Goal: Information Seeking & Learning: Learn about a topic

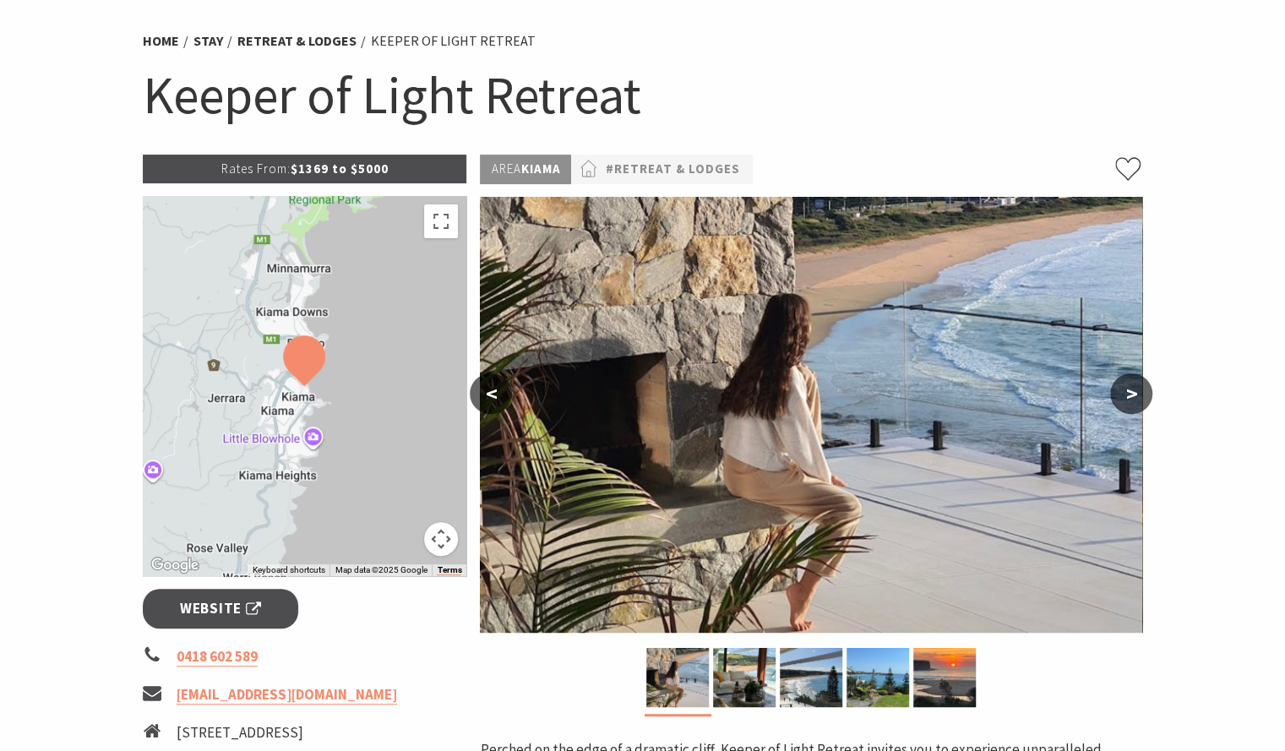
scroll to position [93, 0]
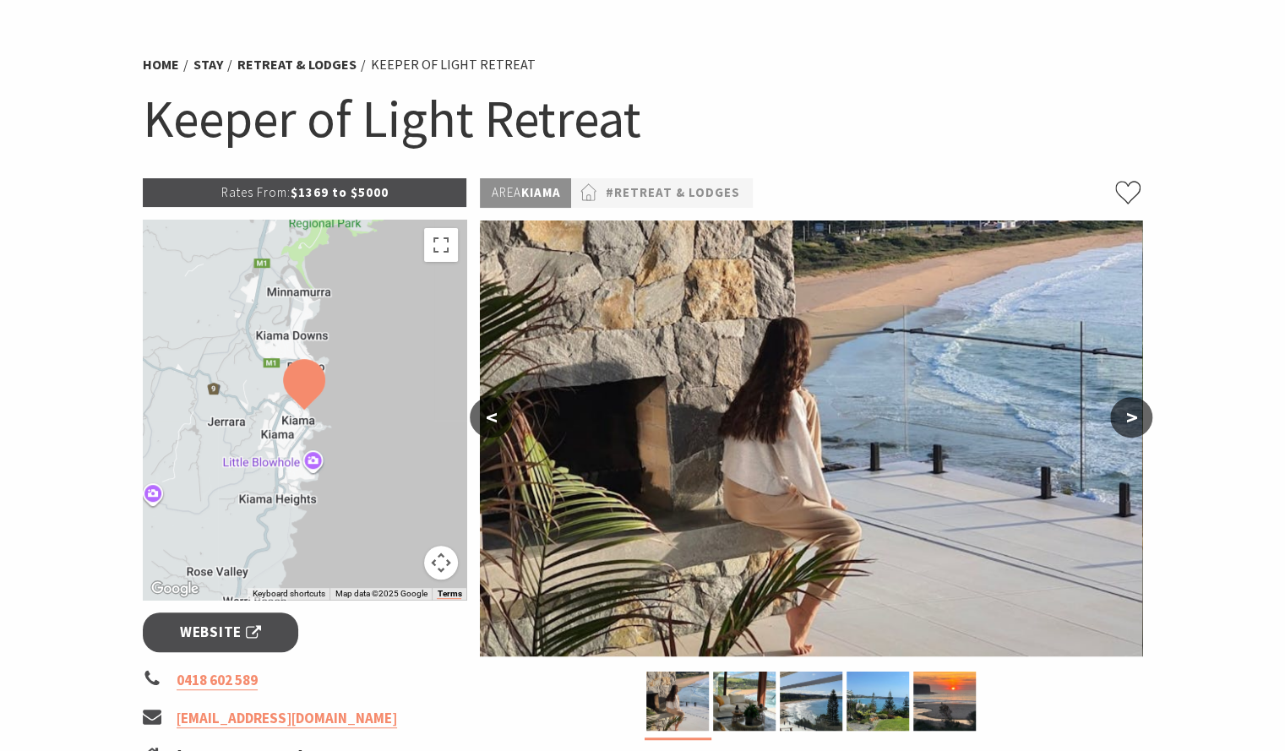
click at [349, 195] on p "Rates From: $1369 to $5000" at bounding box center [305, 192] width 324 height 29
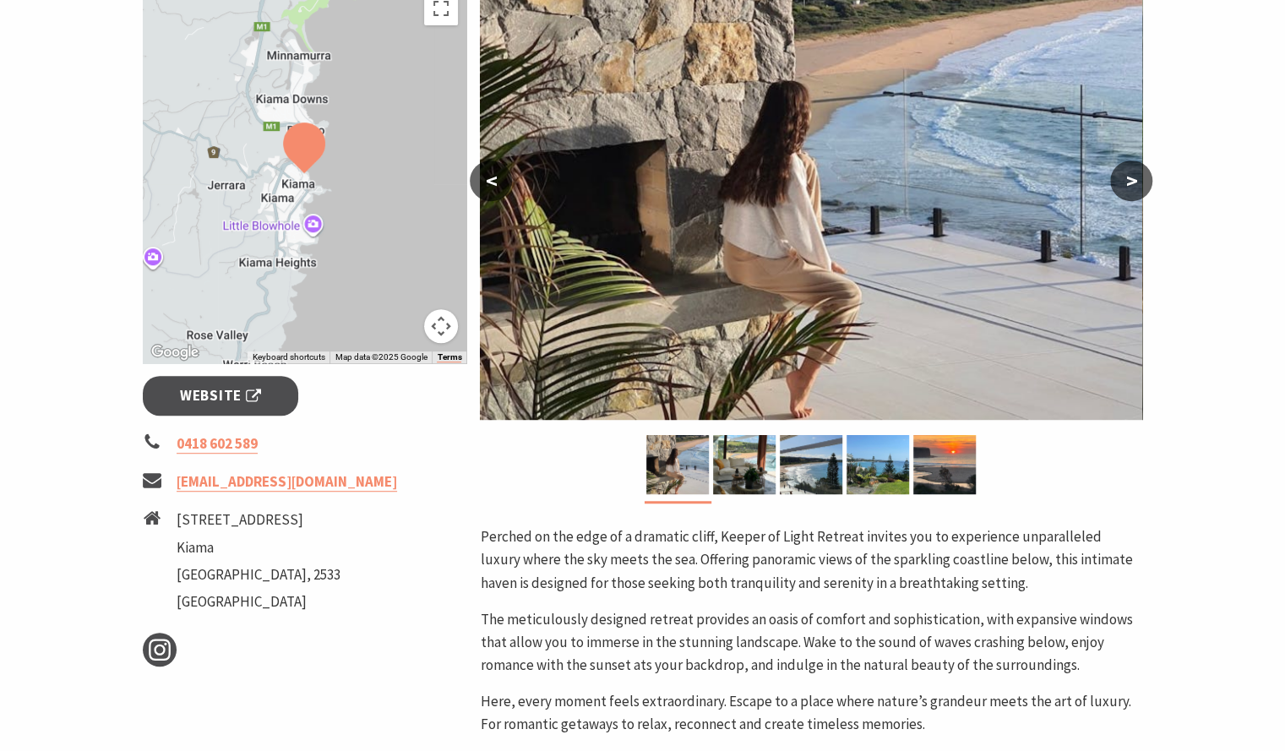
scroll to position [346, 0]
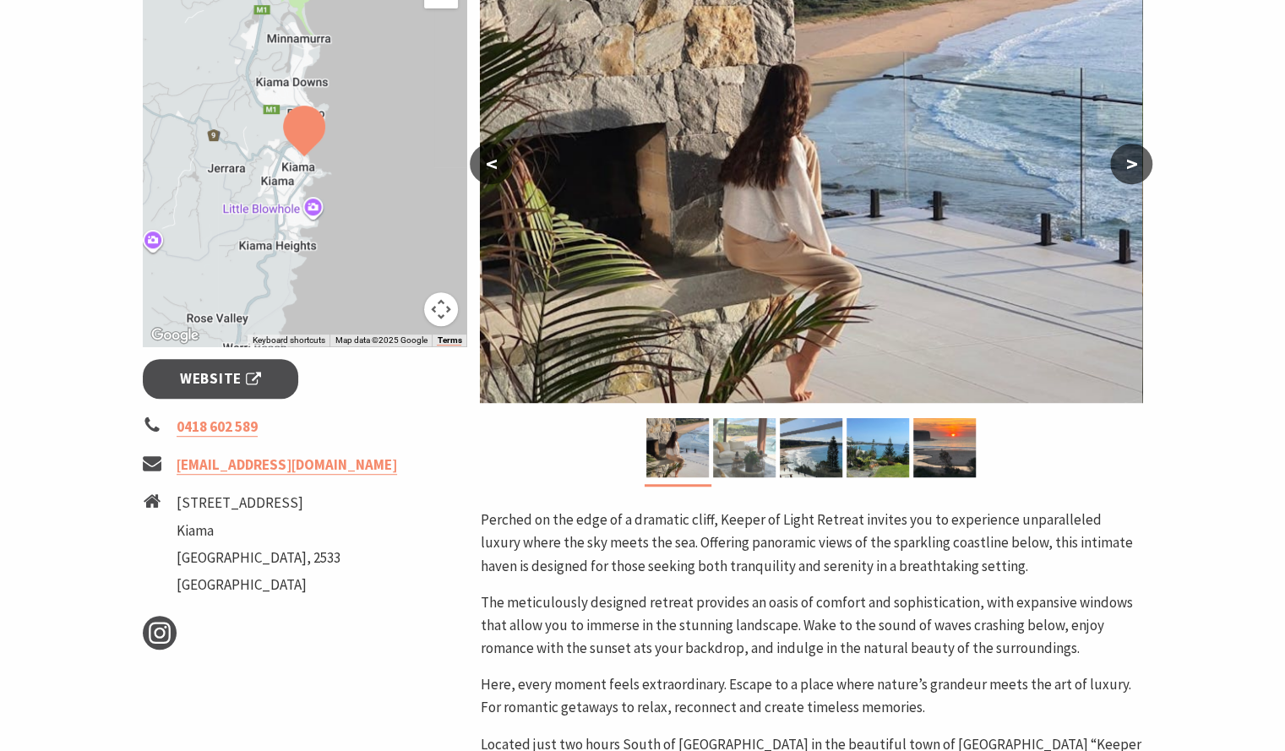
click at [726, 469] on img at bounding box center [744, 447] width 63 height 59
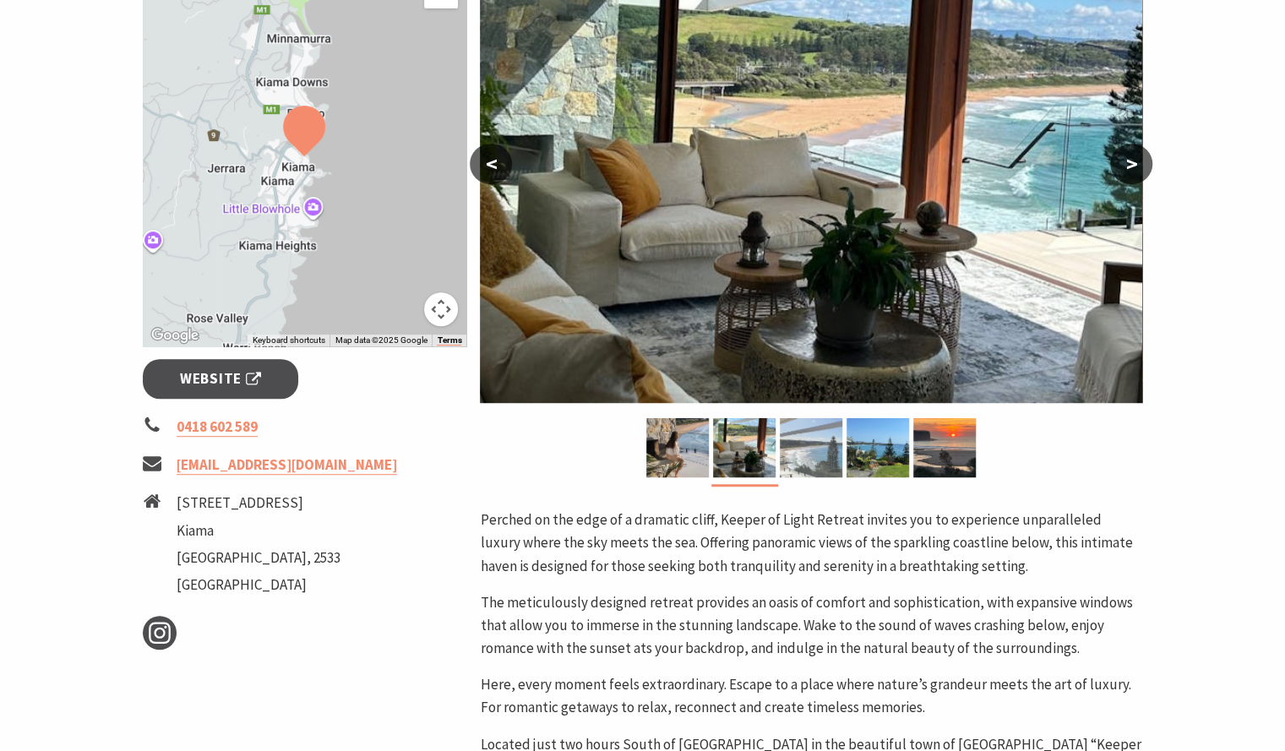
click at [824, 455] on img at bounding box center [811, 447] width 63 height 59
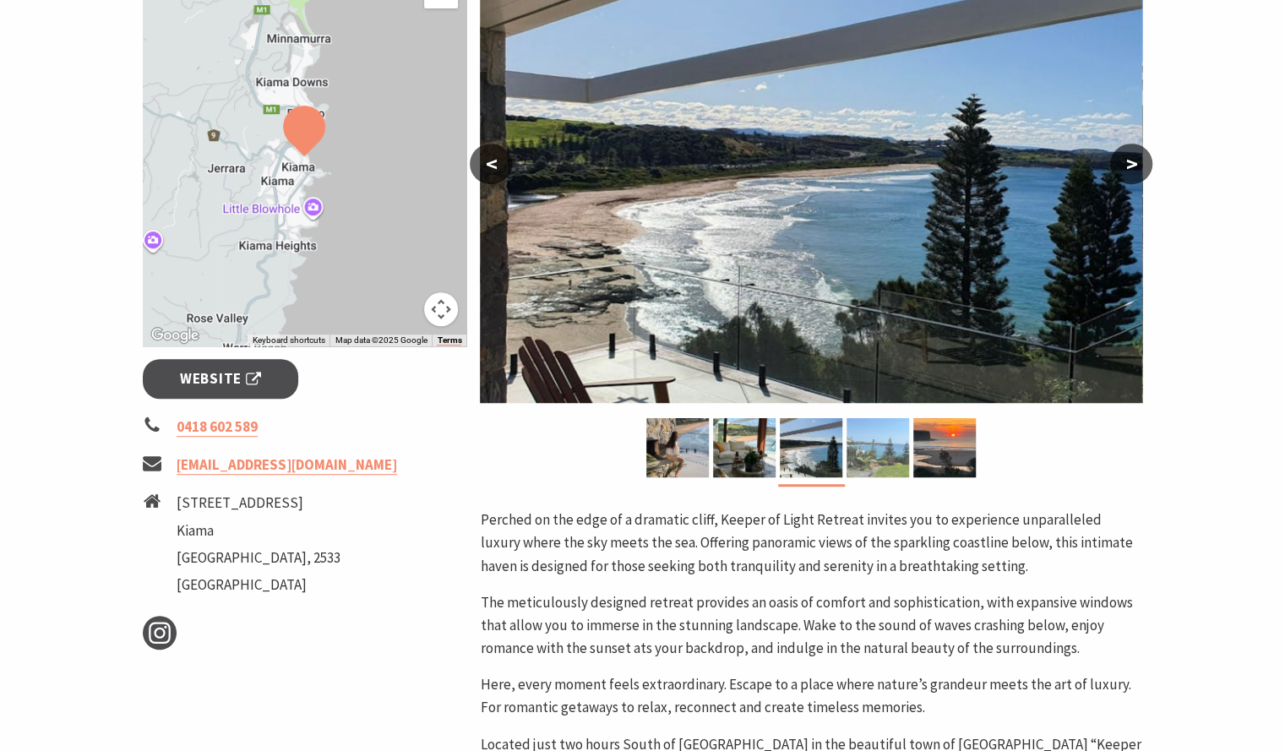
click at [850, 452] on img at bounding box center [877, 447] width 63 height 59
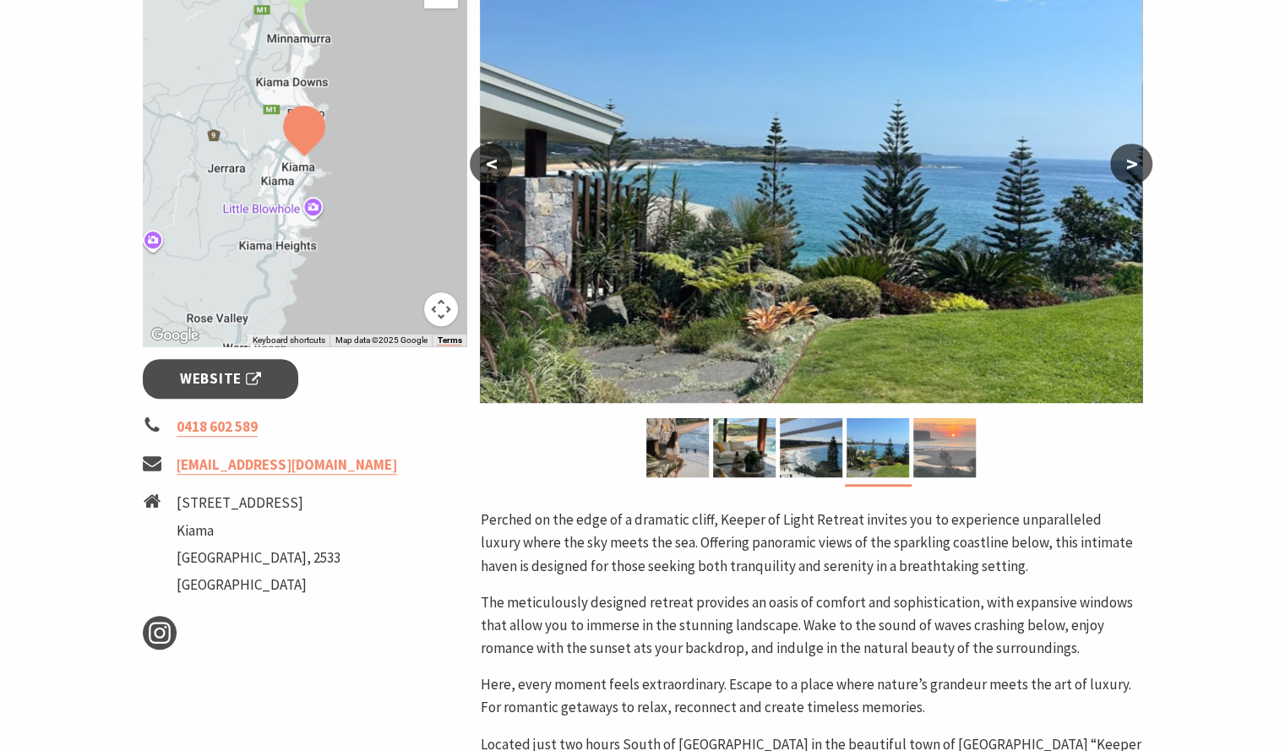
click at [943, 443] on img at bounding box center [944, 447] width 63 height 59
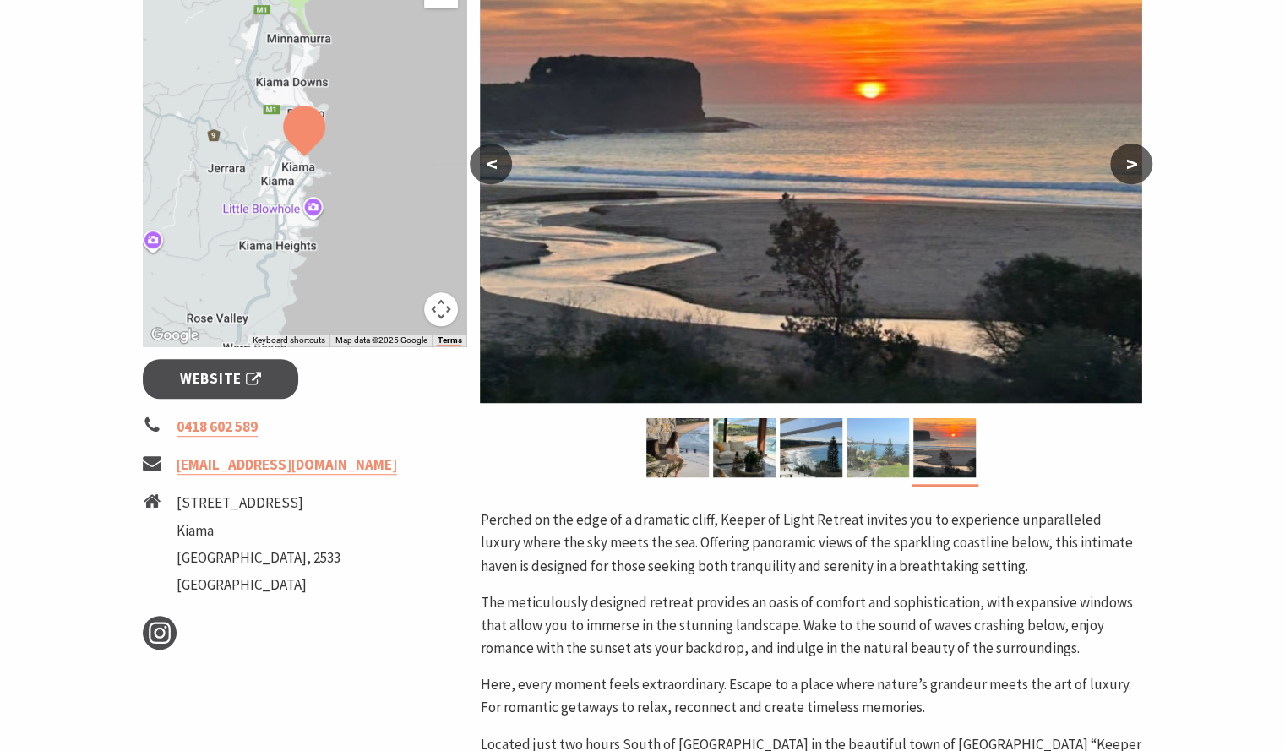
click at [871, 452] on img at bounding box center [877, 447] width 63 height 59
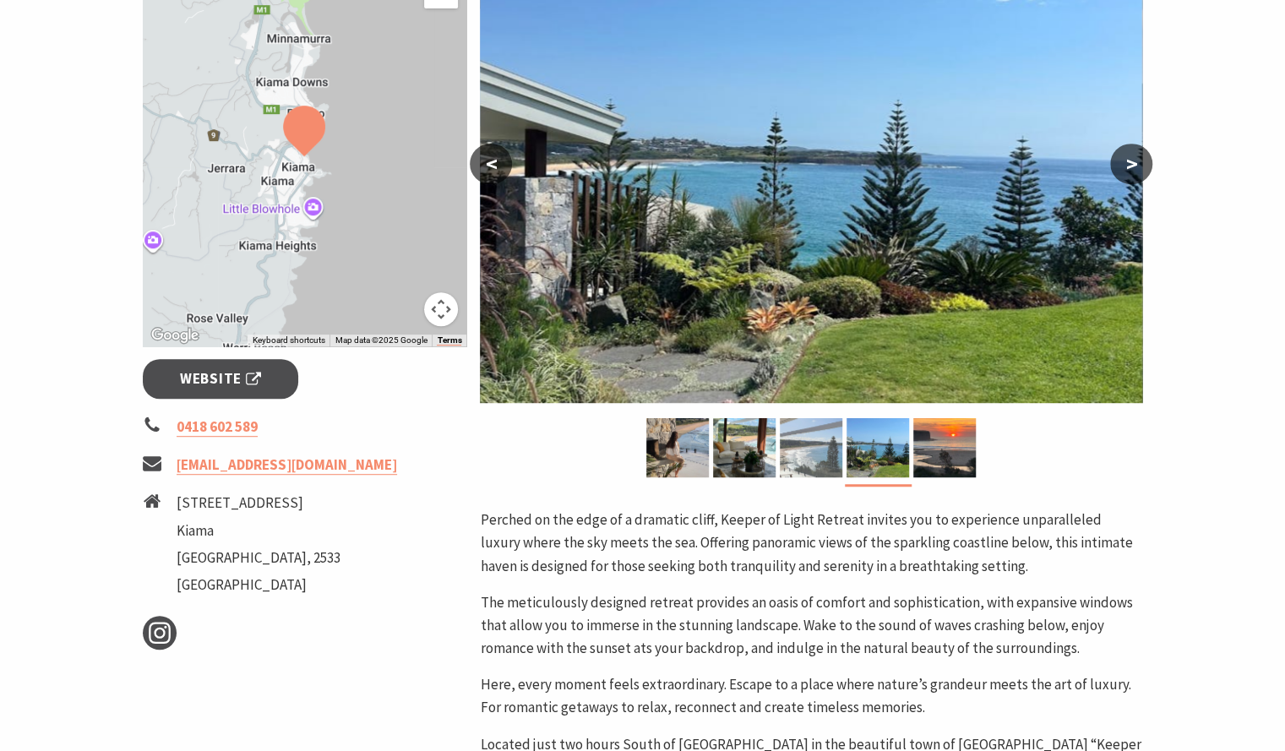
click at [824, 443] on img at bounding box center [811, 447] width 63 height 59
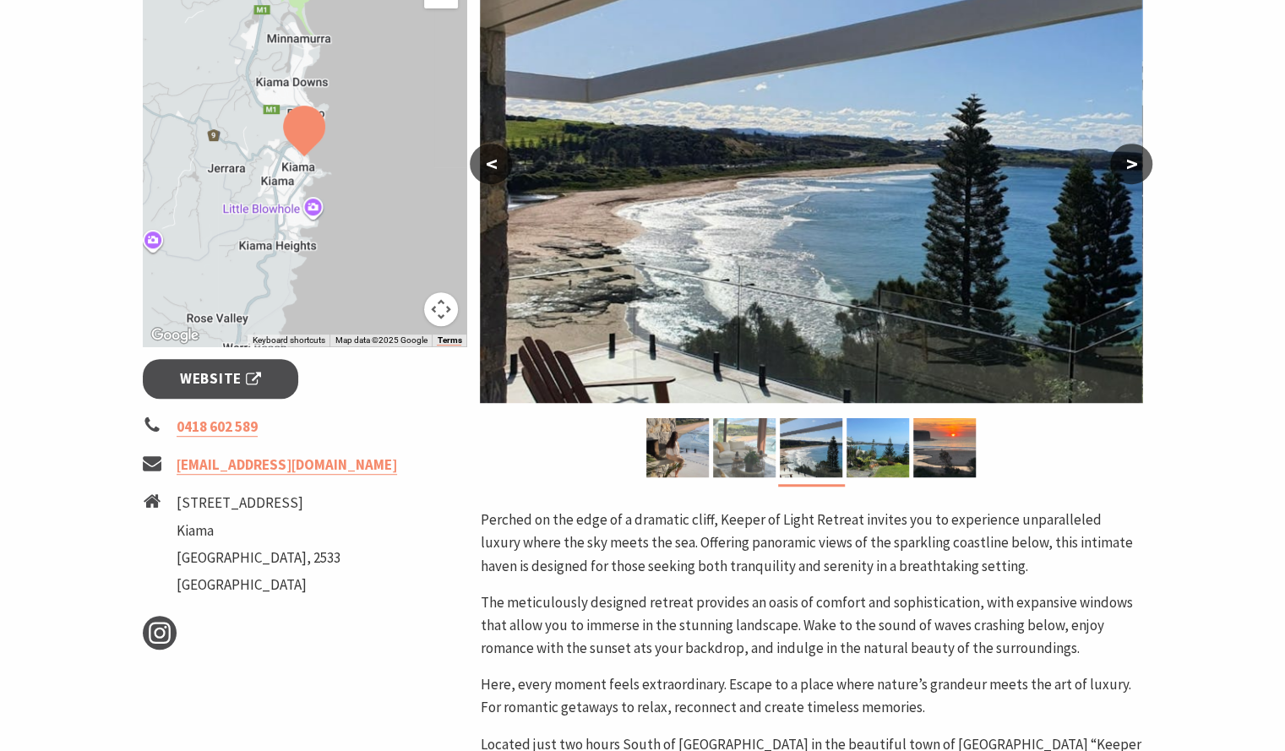
click at [755, 439] on img at bounding box center [744, 447] width 63 height 59
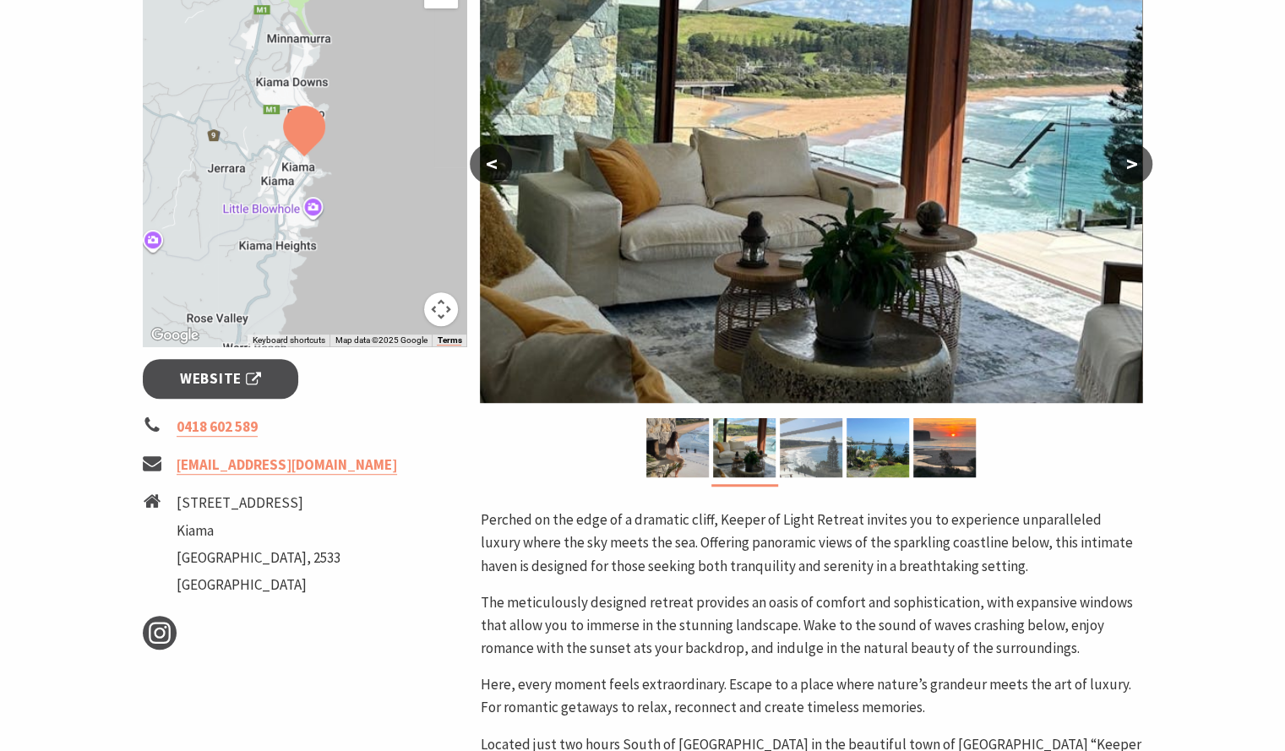
click at [823, 443] on img at bounding box center [811, 447] width 63 height 59
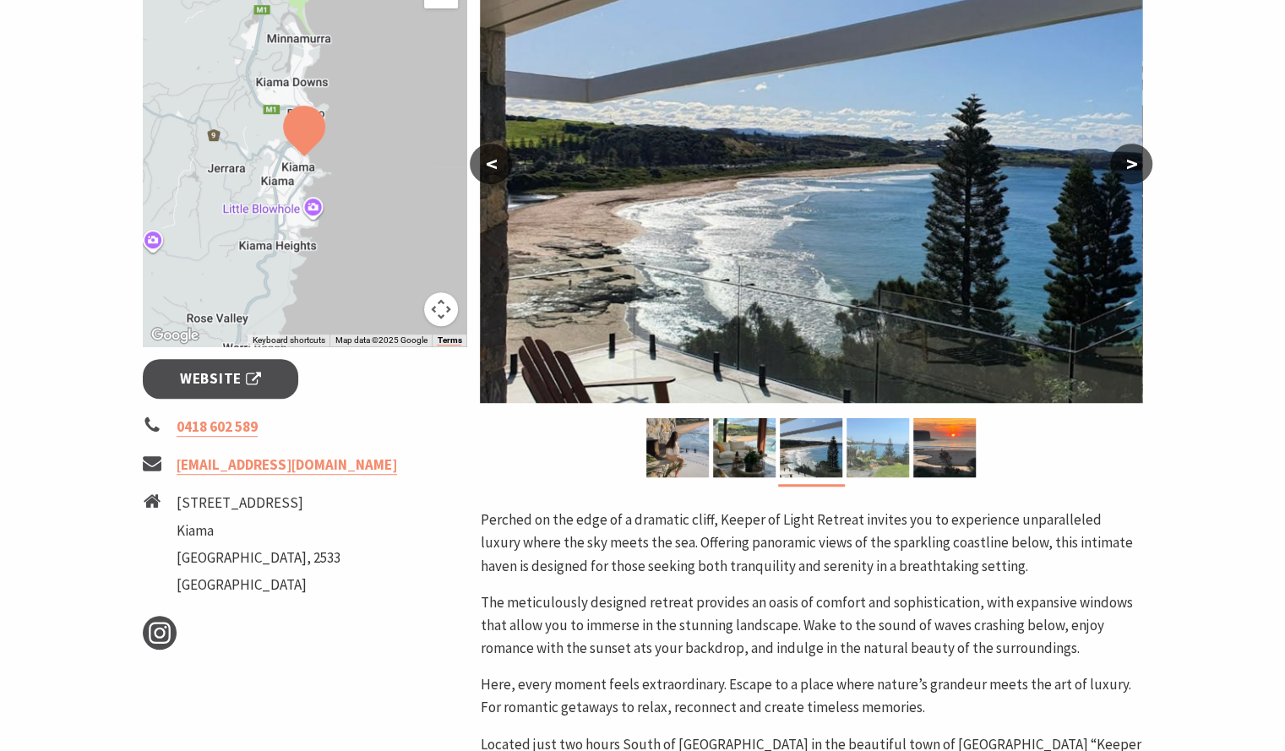
click at [862, 445] on img at bounding box center [877, 447] width 63 height 59
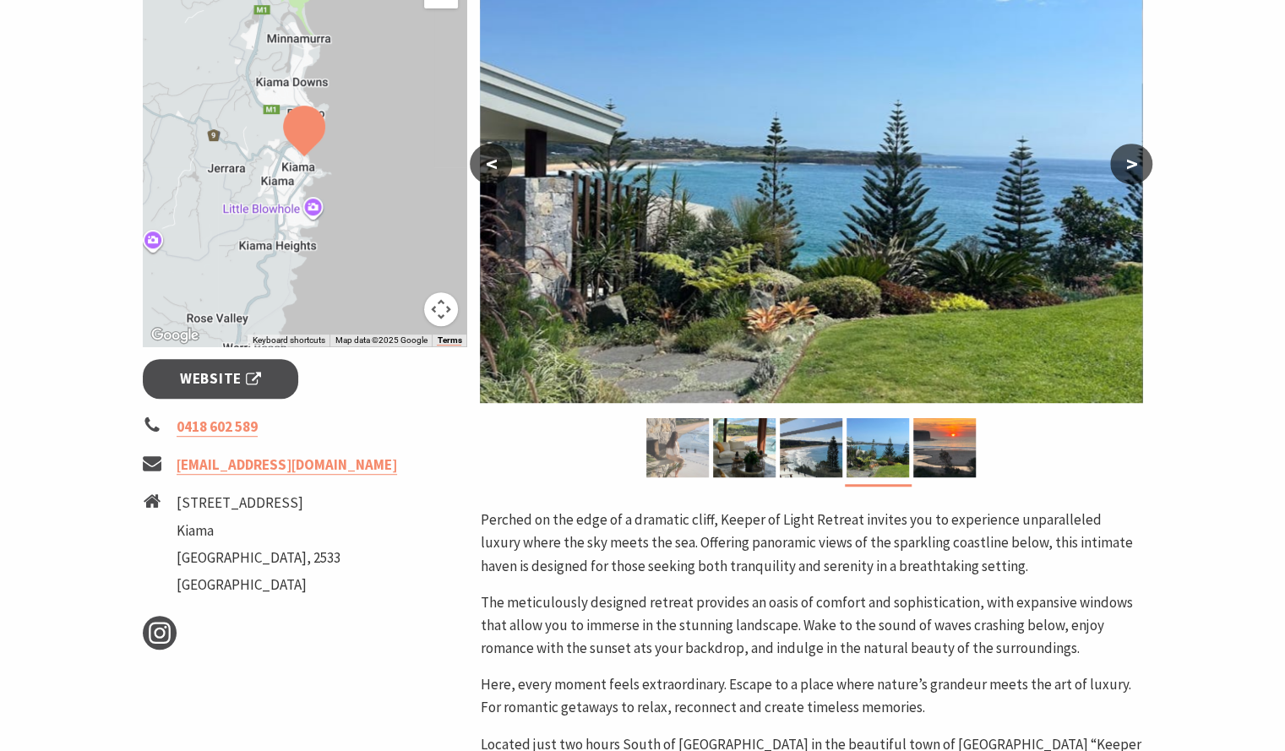
click at [696, 451] on img at bounding box center [677, 447] width 63 height 59
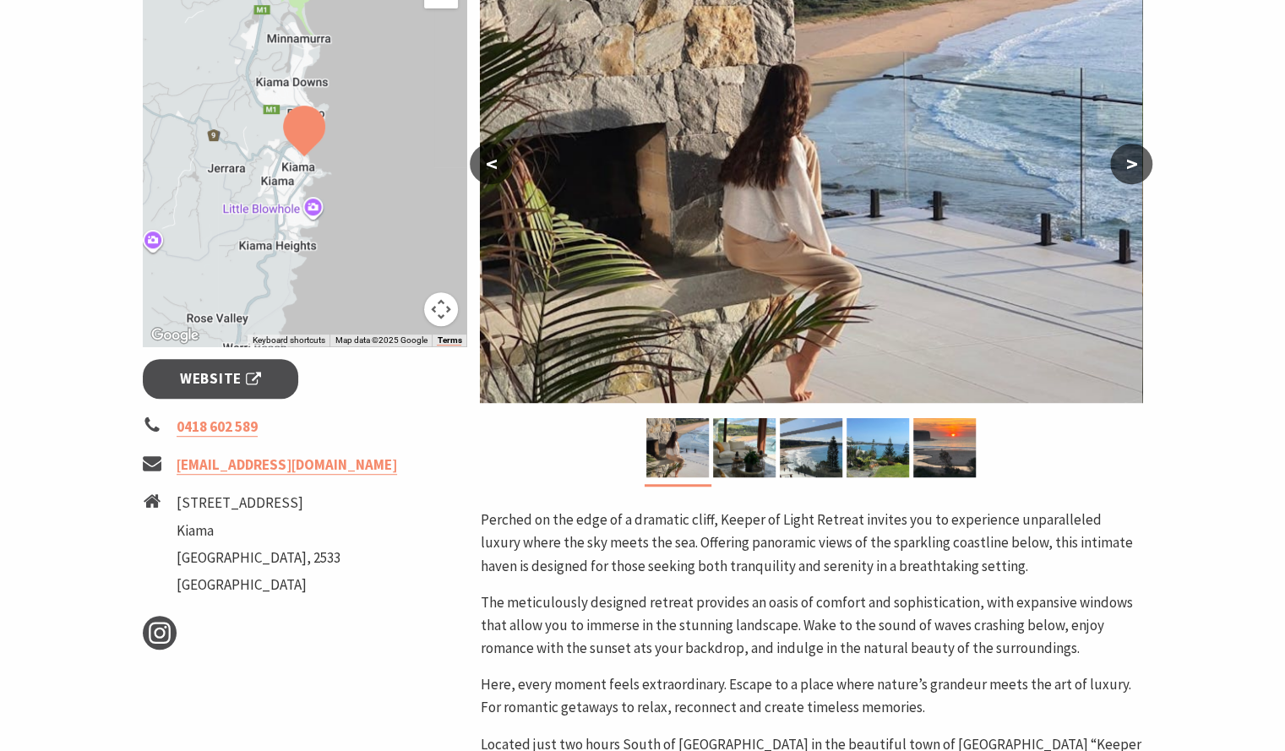
click at [435, 314] on button "Map camera controls" at bounding box center [441, 309] width 34 height 34
click at [400, 231] on button "Zoom in" at bounding box center [399, 225] width 34 height 34
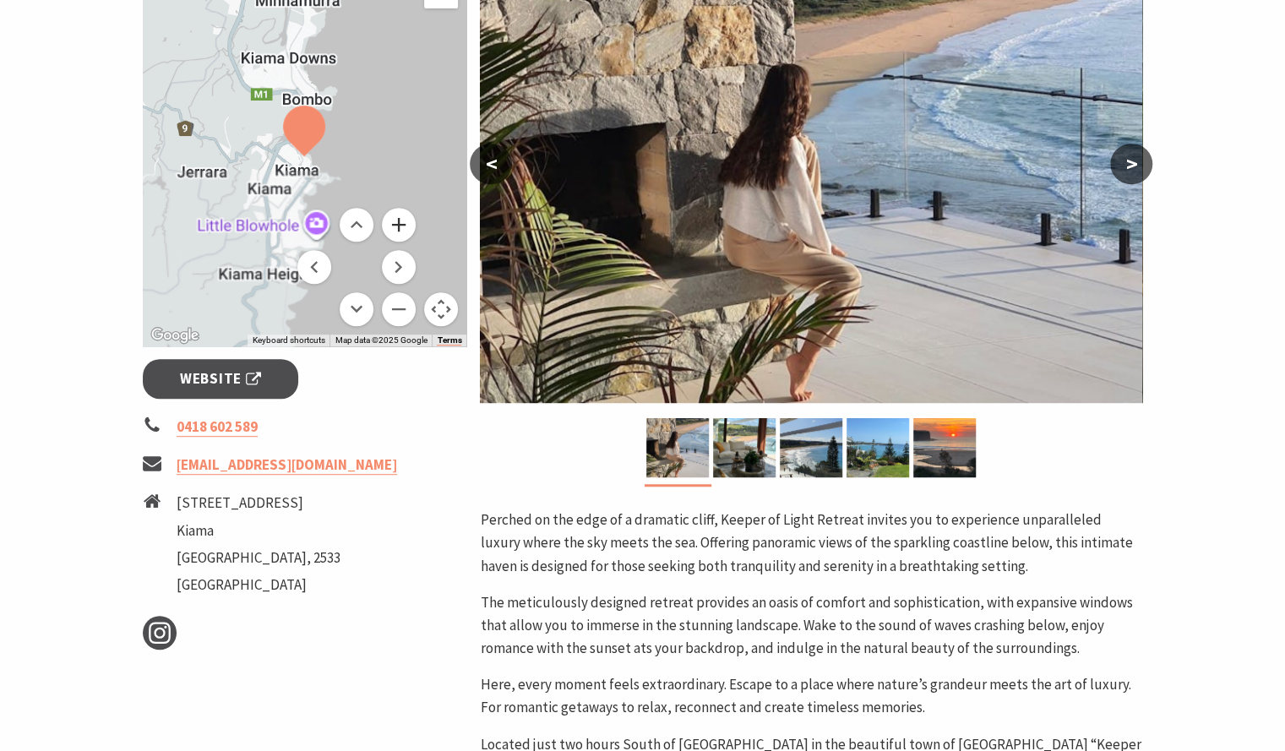
click at [400, 231] on button "Zoom in" at bounding box center [399, 225] width 34 height 34
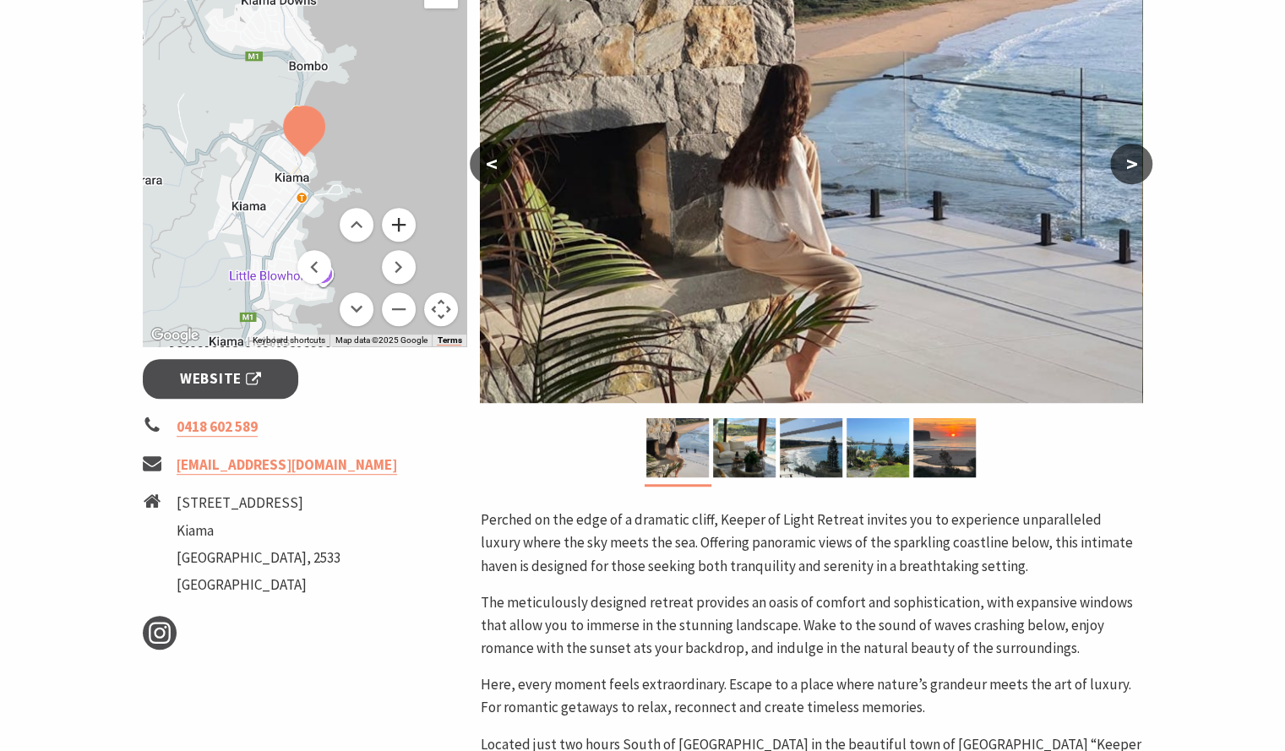
click at [400, 231] on button "Zoom in" at bounding box center [399, 225] width 34 height 34
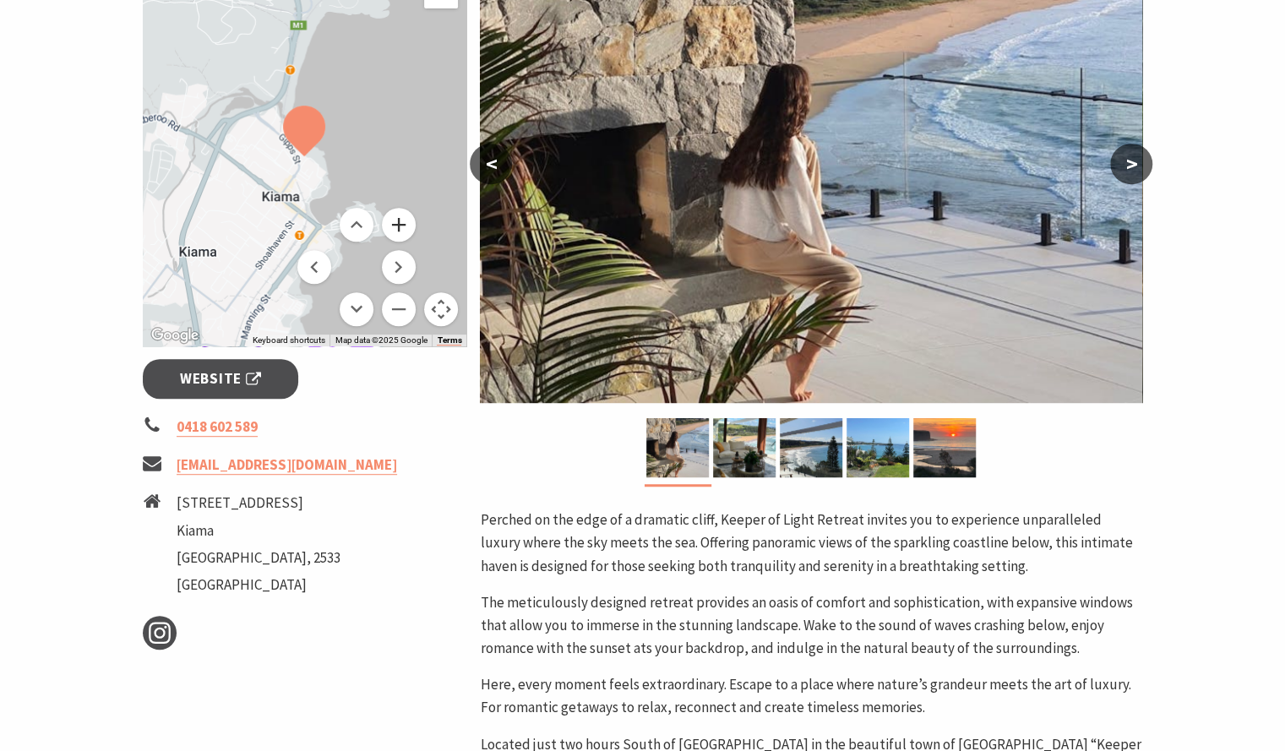
click at [400, 231] on button "Zoom in" at bounding box center [399, 225] width 34 height 34
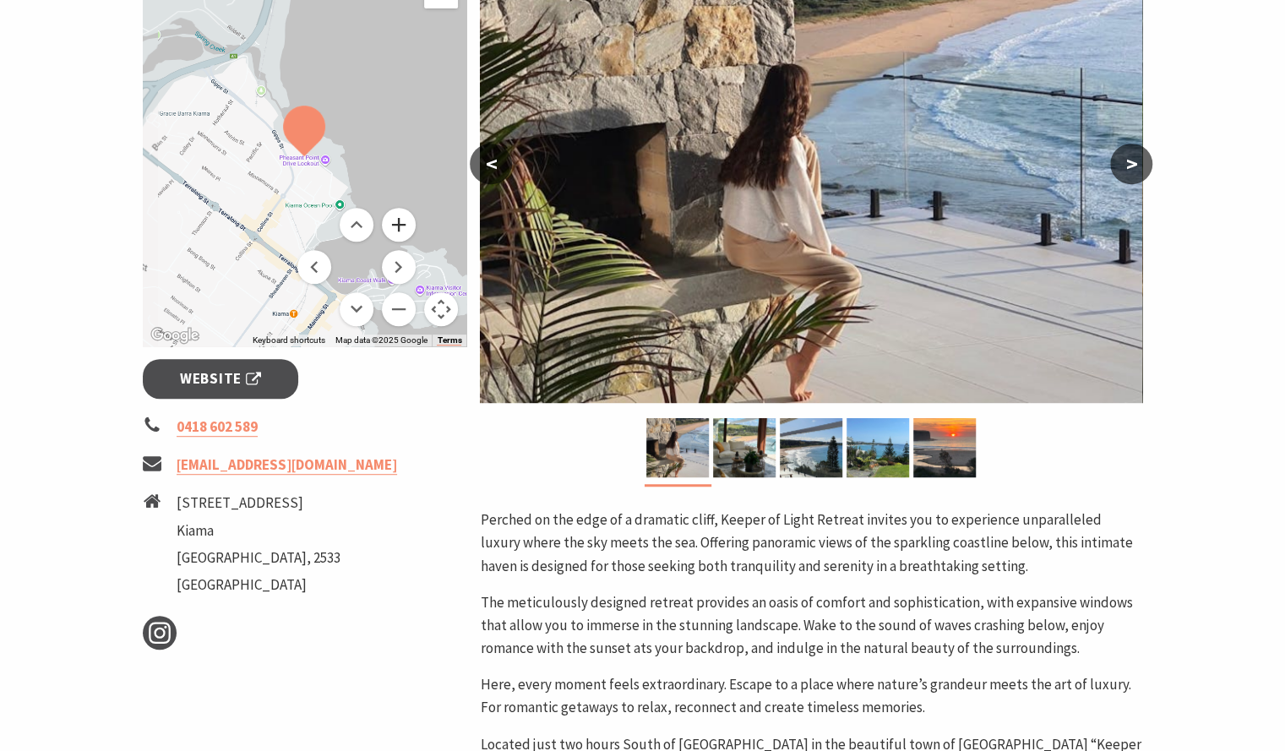
click at [400, 231] on button "Zoom in" at bounding box center [399, 225] width 34 height 34
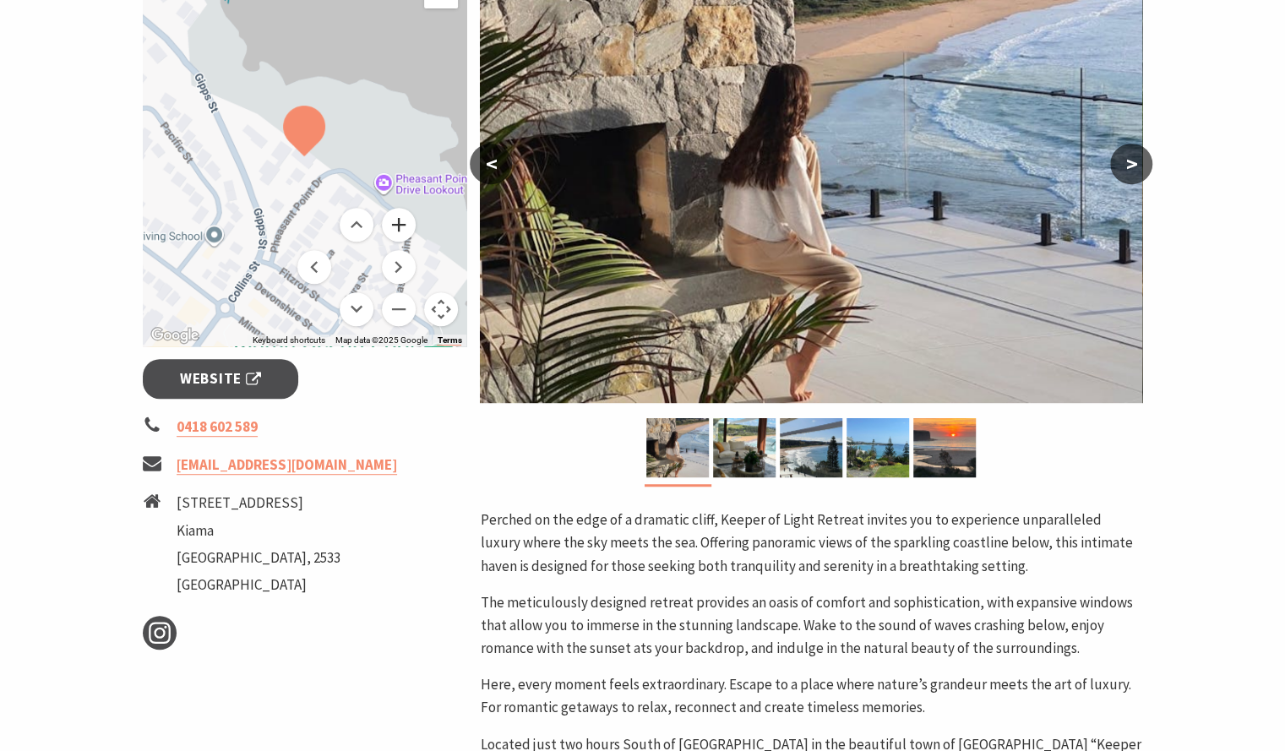
click at [400, 231] on button "Zoom in" at bounding box center [399, 225] width 34 height 34
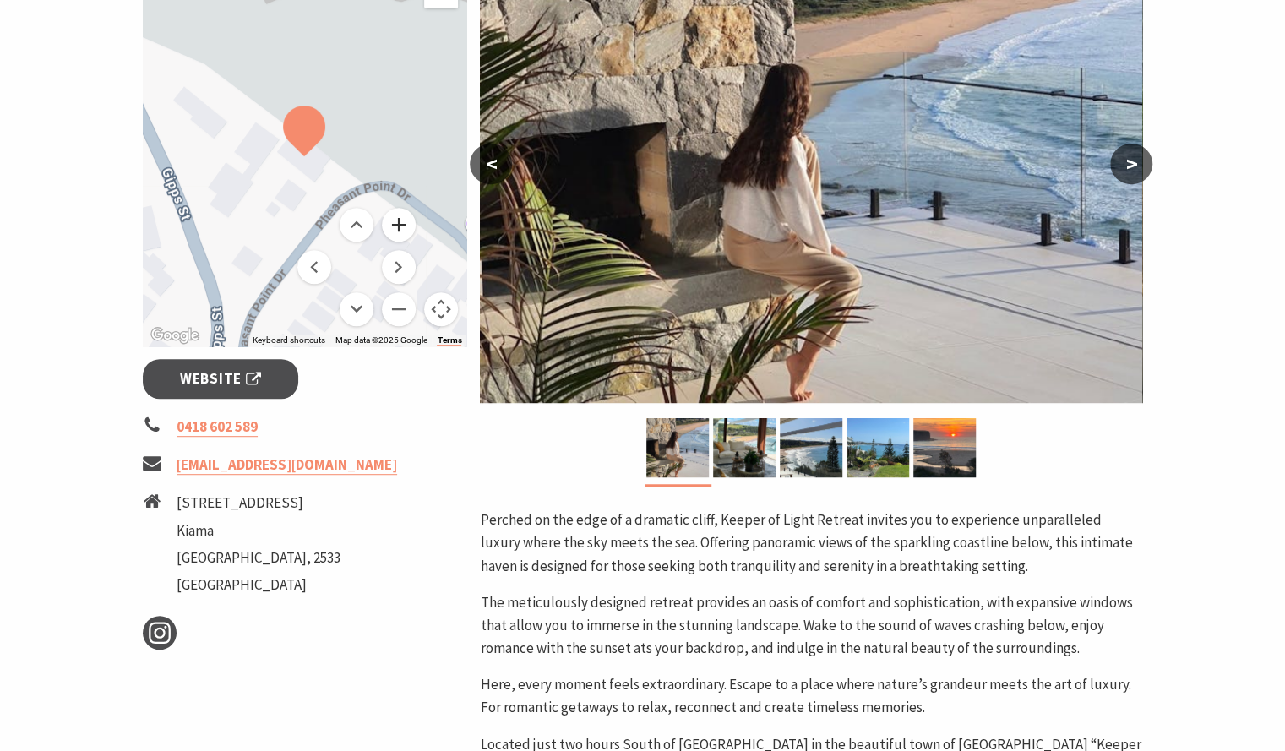
click at [400, 231] on button "Zoom in" at bounding box center [399, 225] width 34 height 34
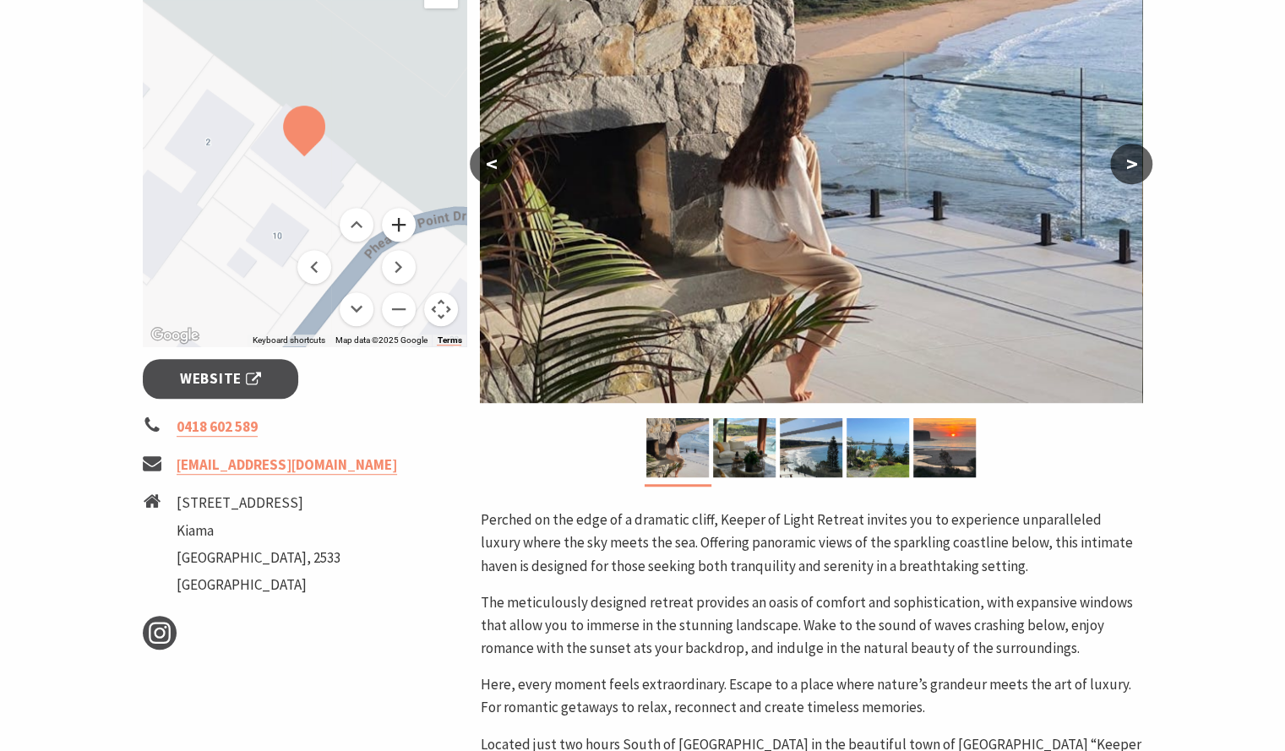
click at [400, 231] on button "Zoom in" at bounding box center [399, 225] width 34 height 34
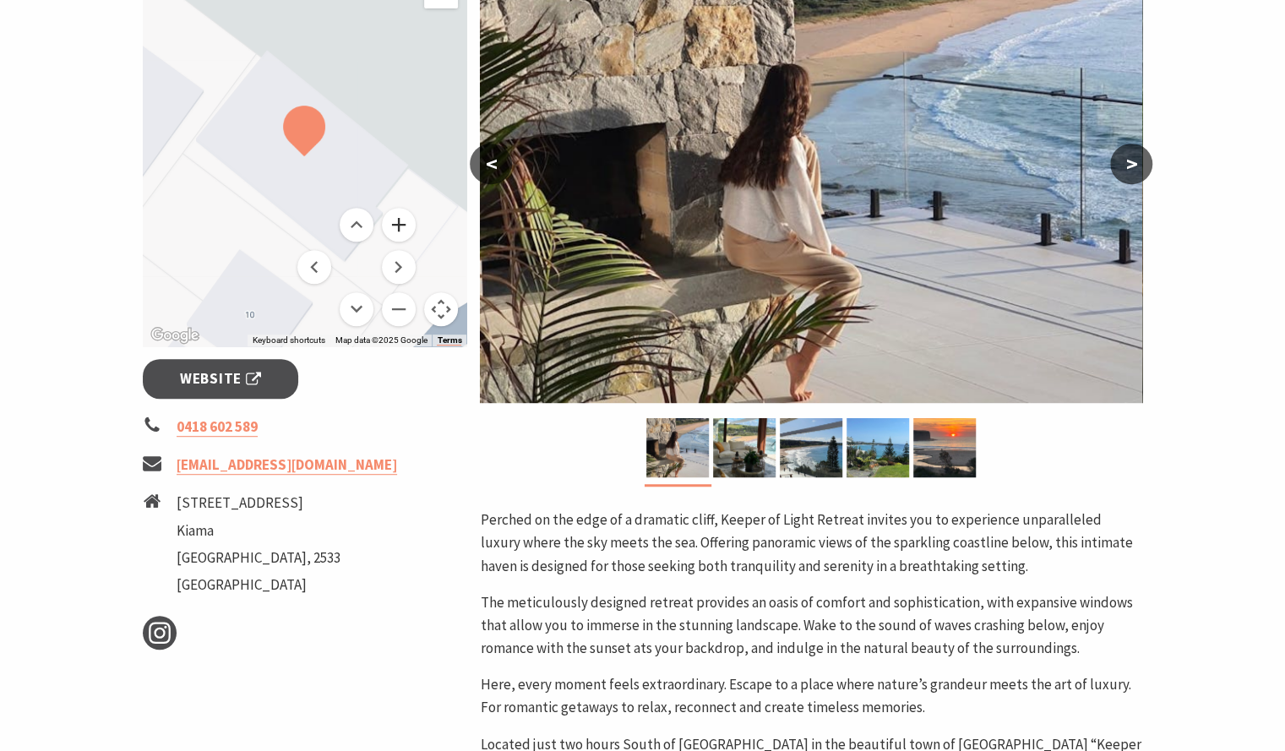
click at [400, 231] on button "Zoom in" at bounding box center [399, 225] width 34 height 34
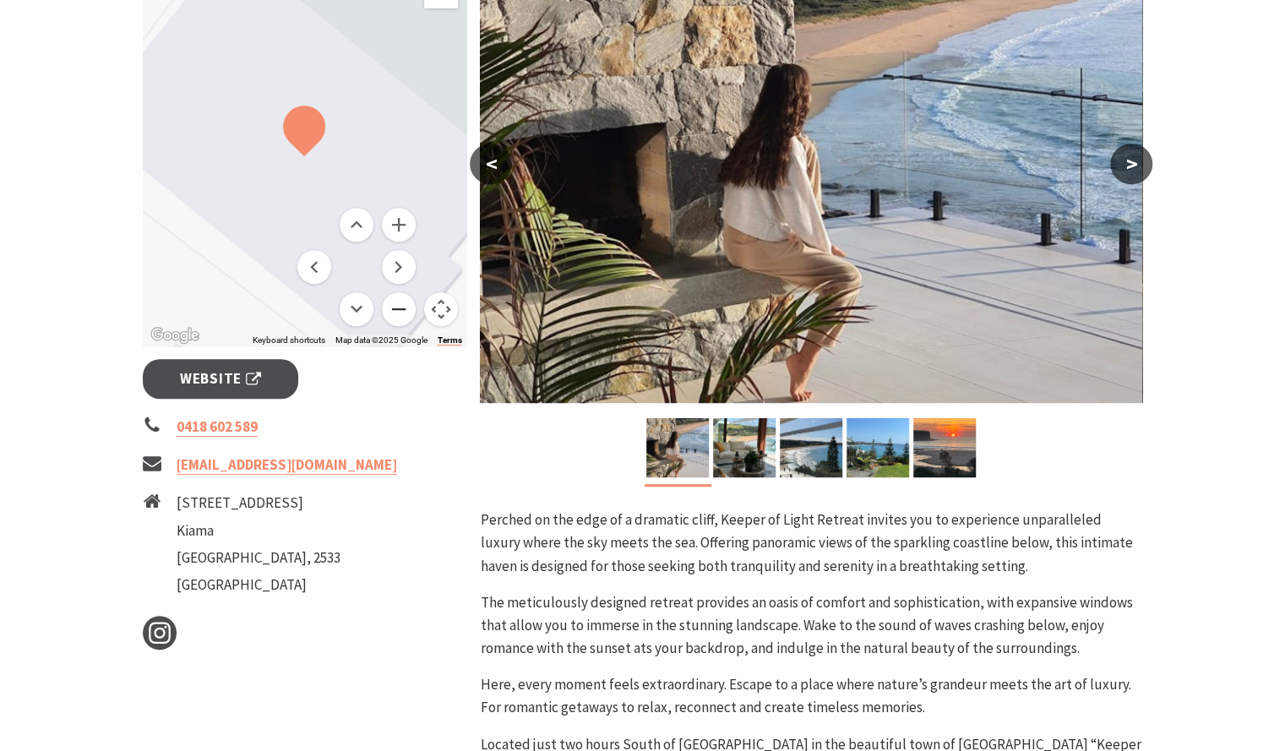
click at [402, 307] on button "Zoom out" at bounding box center [399, 309] width 34 height 34
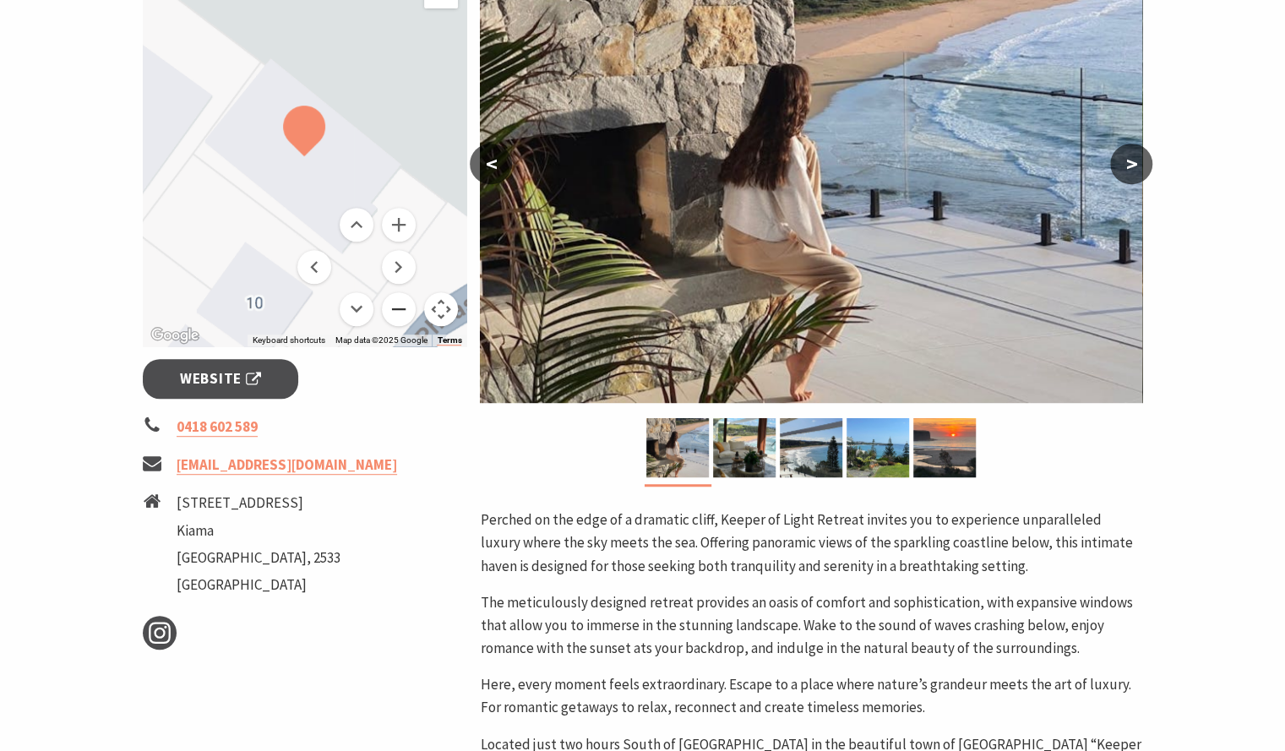
click at [402, 307] on button "Zoom out" at bounding box center [399, 309] width 34 height 34
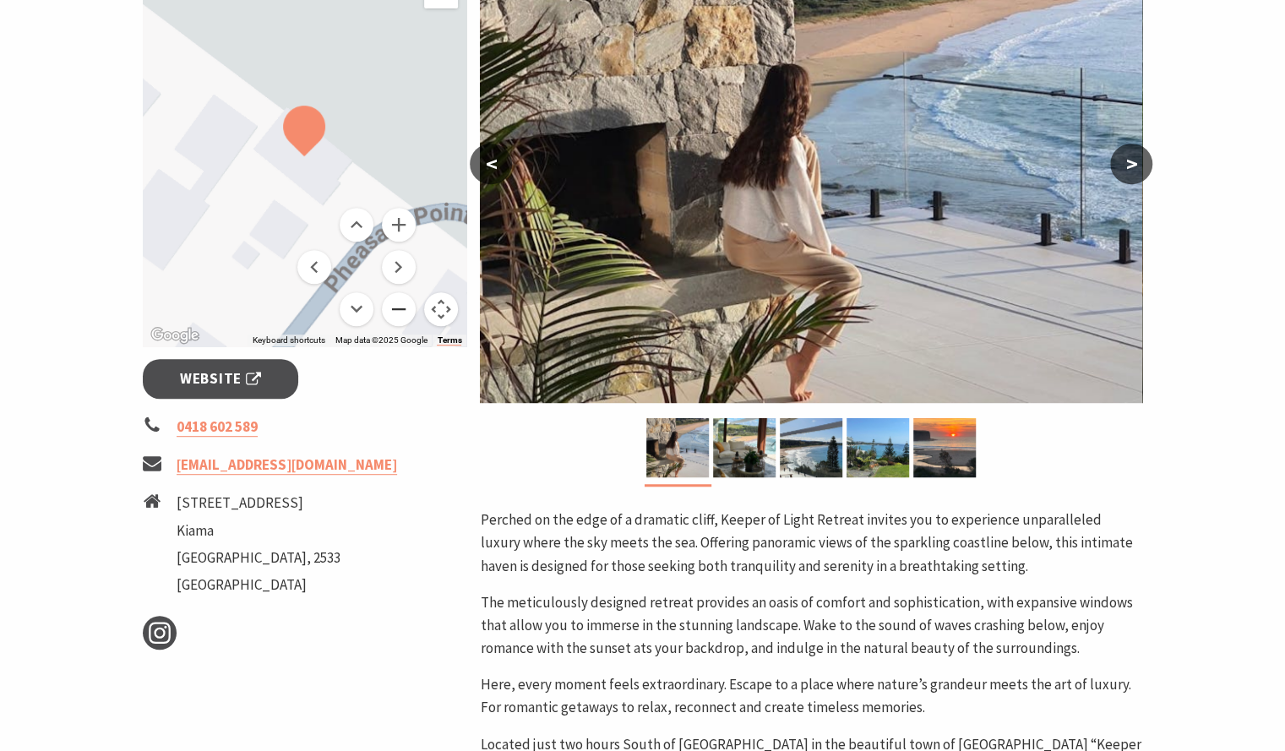
click at [402, 307] on button "Zoom out" at bounding box center [399, 309] width 34 height 34
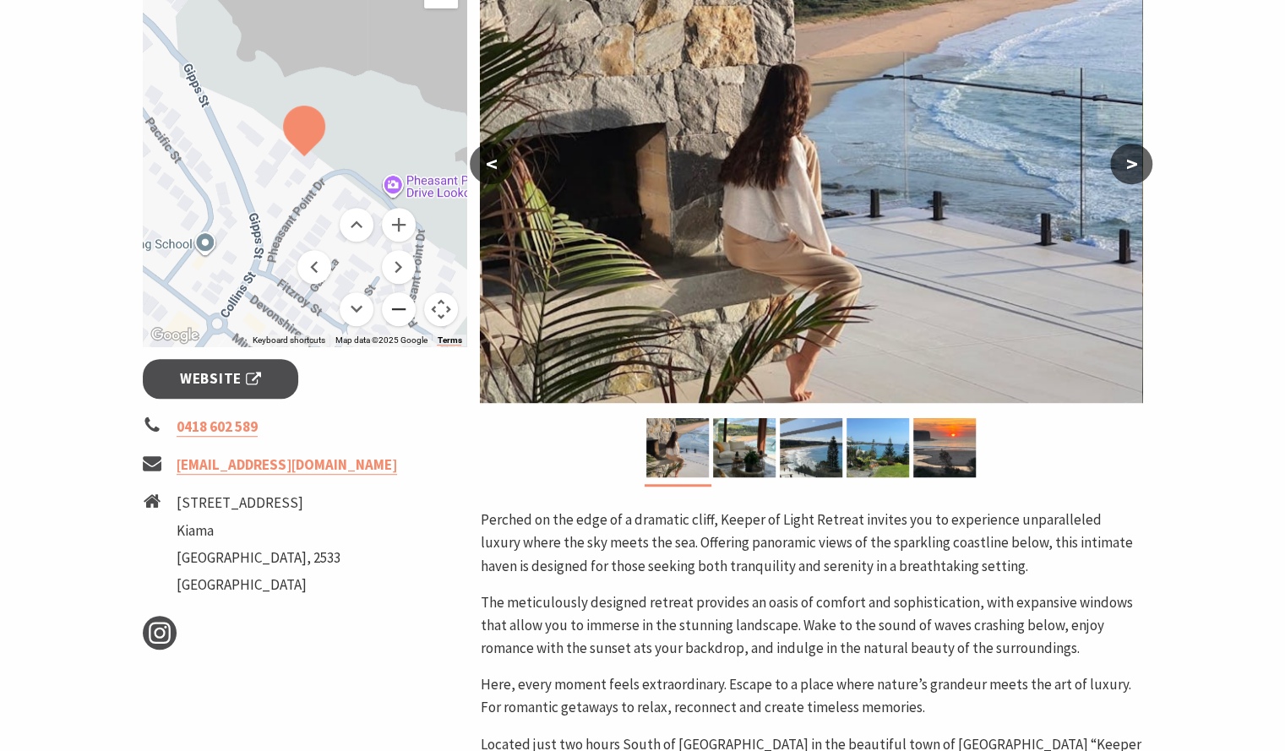
click at [402, 307] on button "Zoom out" at bounding box center [399, 309] width 34 height 34
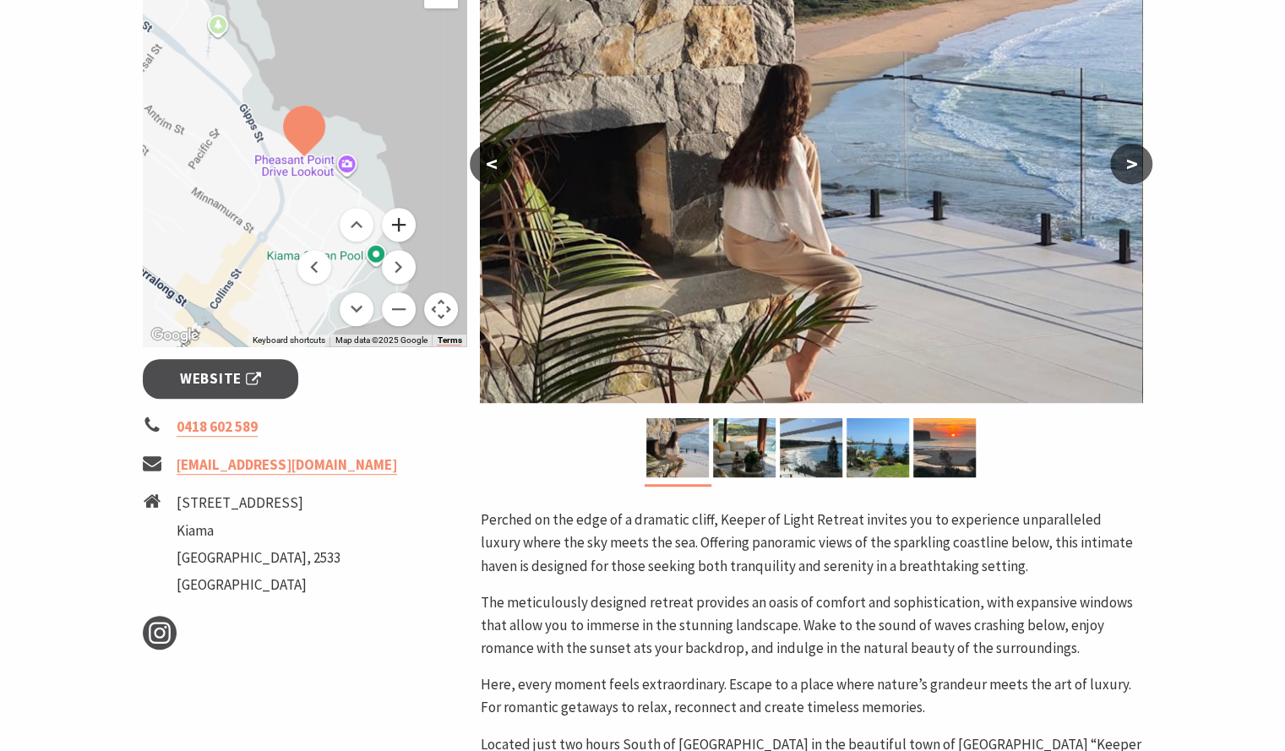
click at [404, 226] on button "Zoom in" at bounding box center [399, 225] width 34 height 34
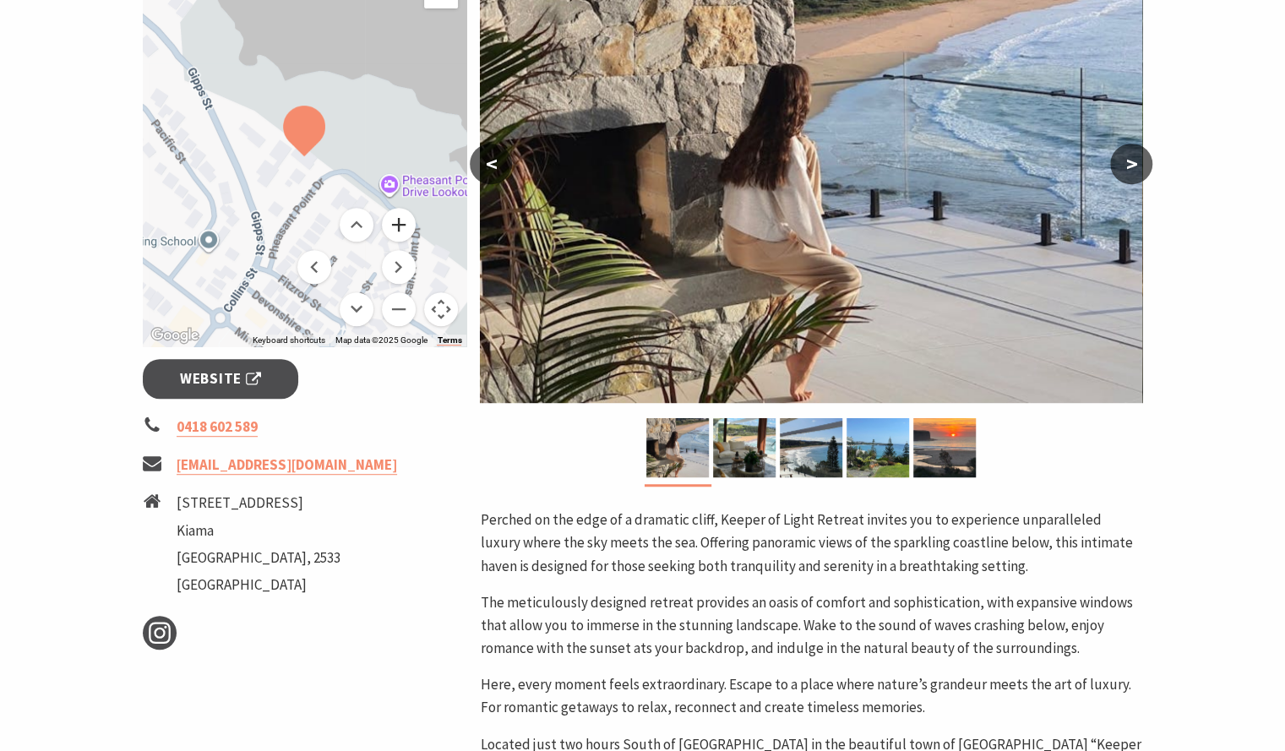
click at [404, 226] on button "Zoom in" at bounding box center [399, 225] width 34 height 34
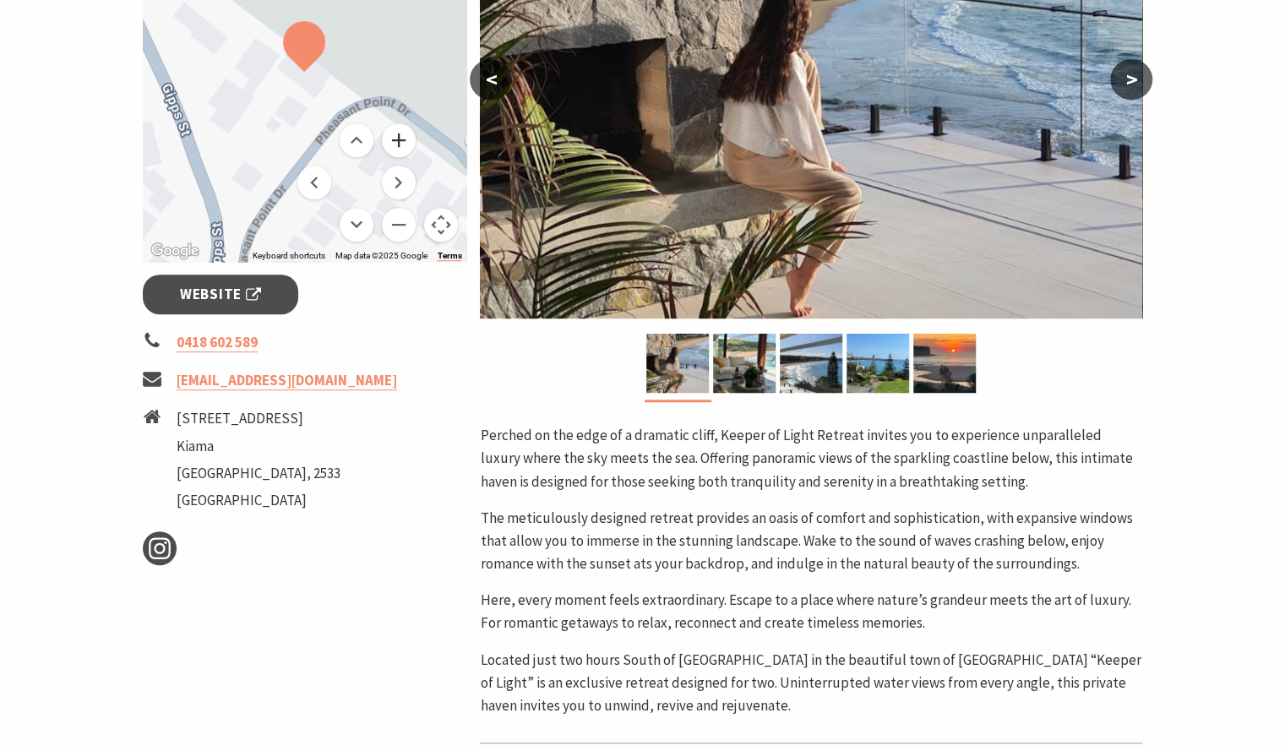
scroll to position [262, 0]
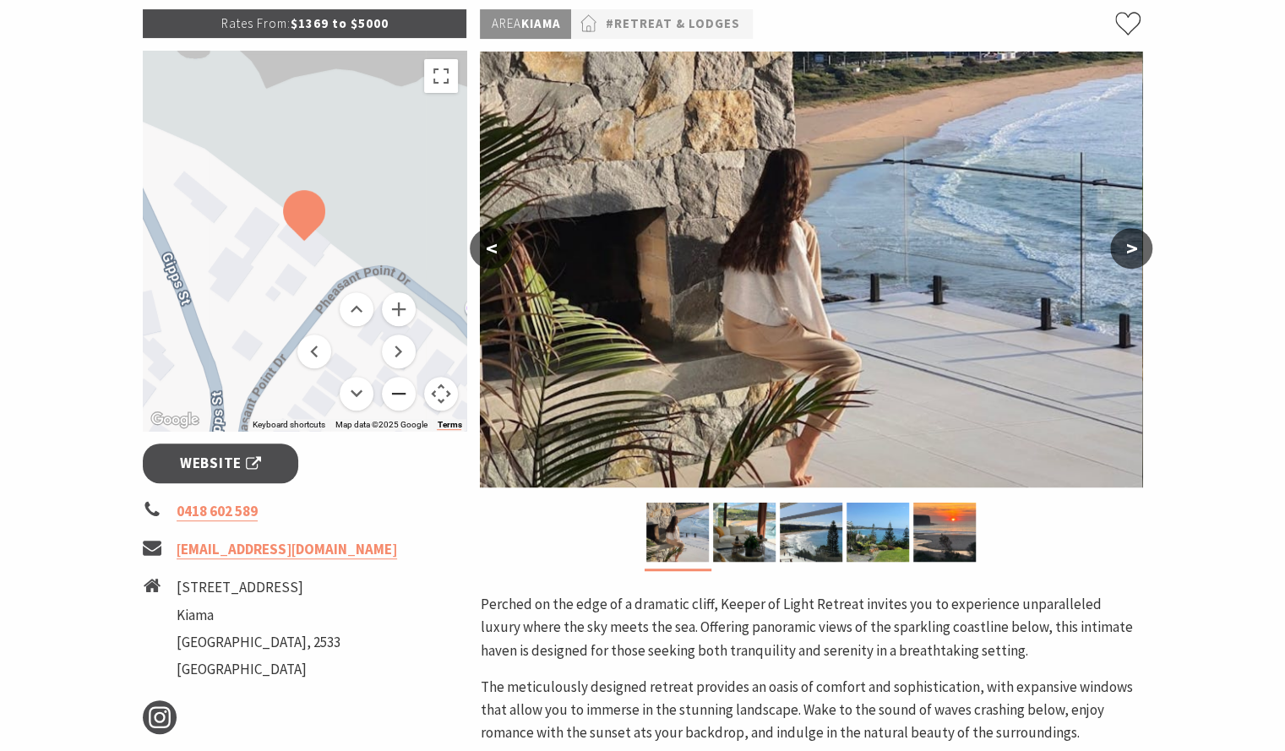
click at [405, 386] on button "Zoom out" at bounding box center [399, 394] width 34 height 34
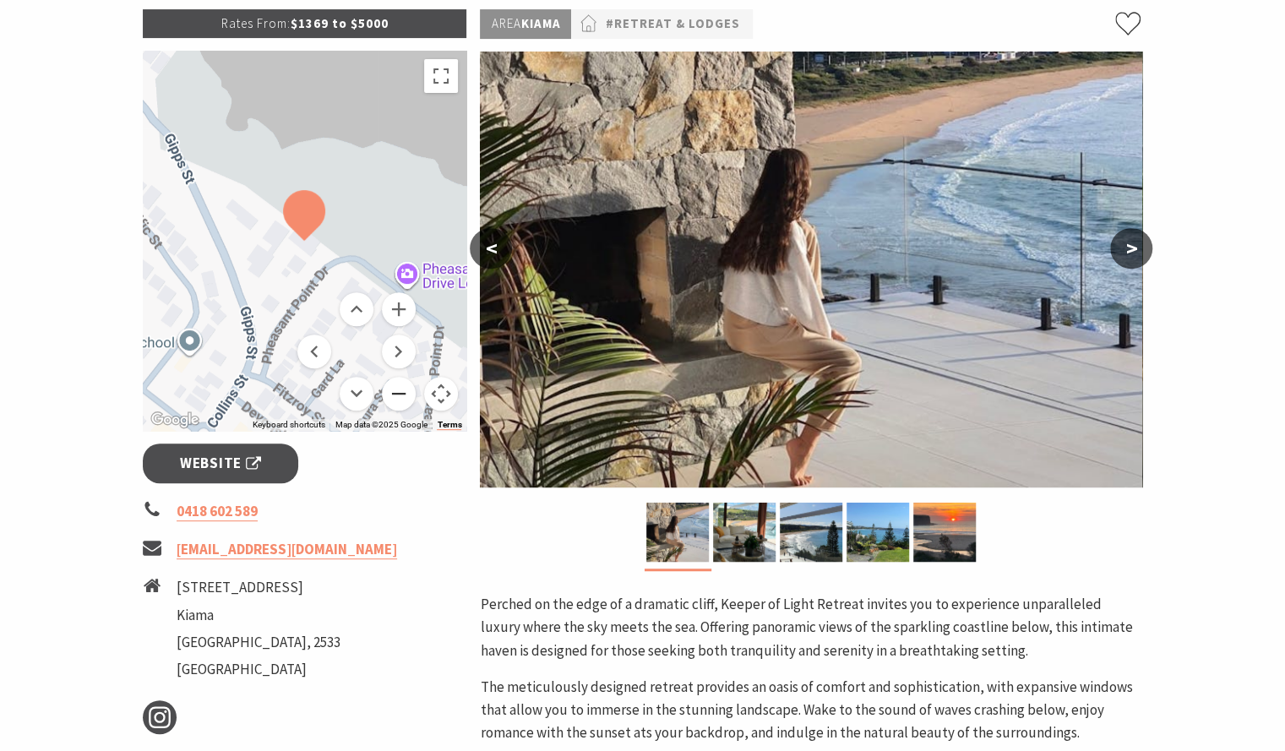
click at [405, 386] on button "Zoom out" at bounding box center [399, 394] width 34 height 34
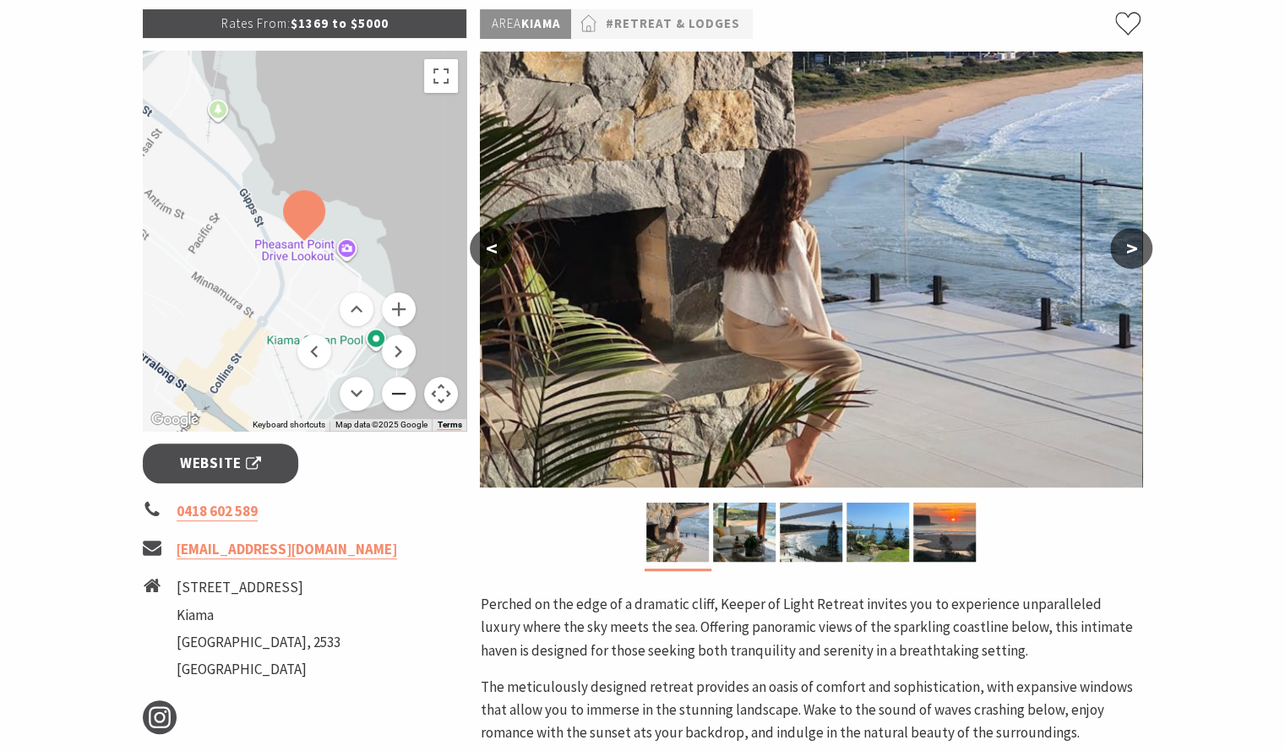
click at [405, 386] on button "Zoom out" at bounding box center [399, 394] width 34 height 34
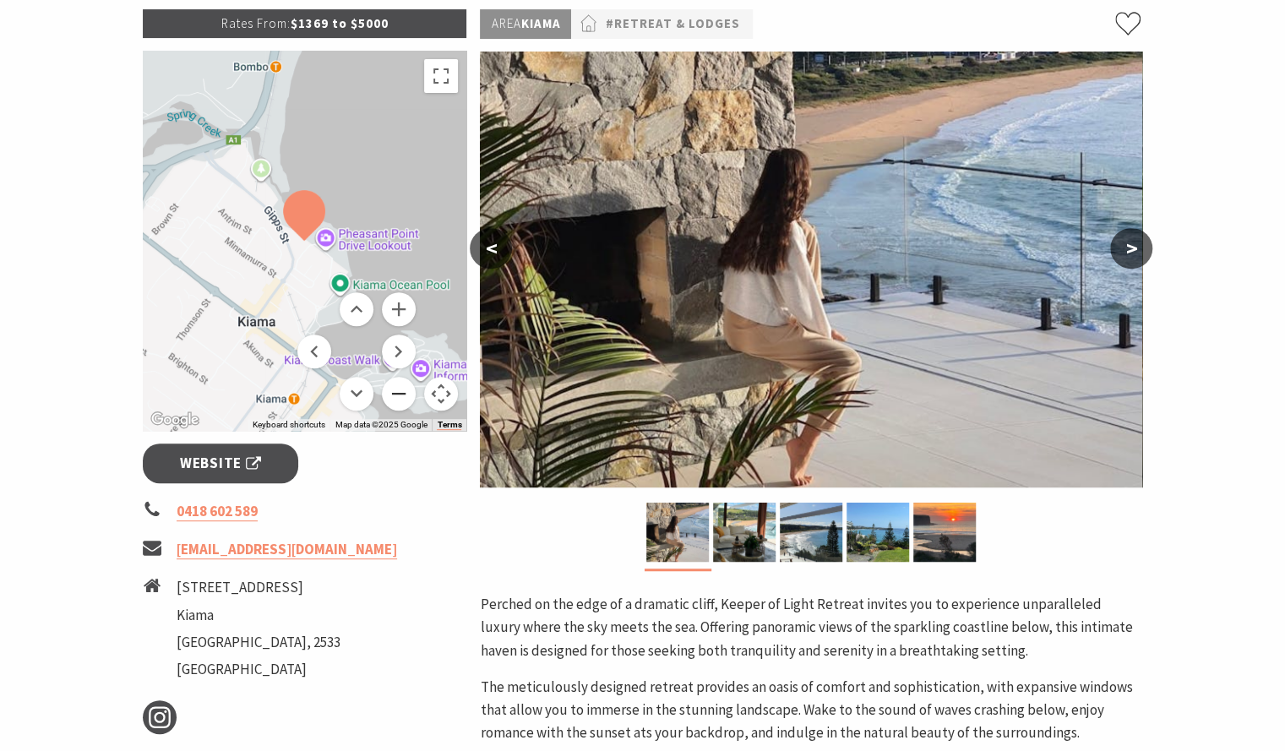
click at [405, 386] on button "Zoom out" at bounding box center [399, 394] width 34 height 34
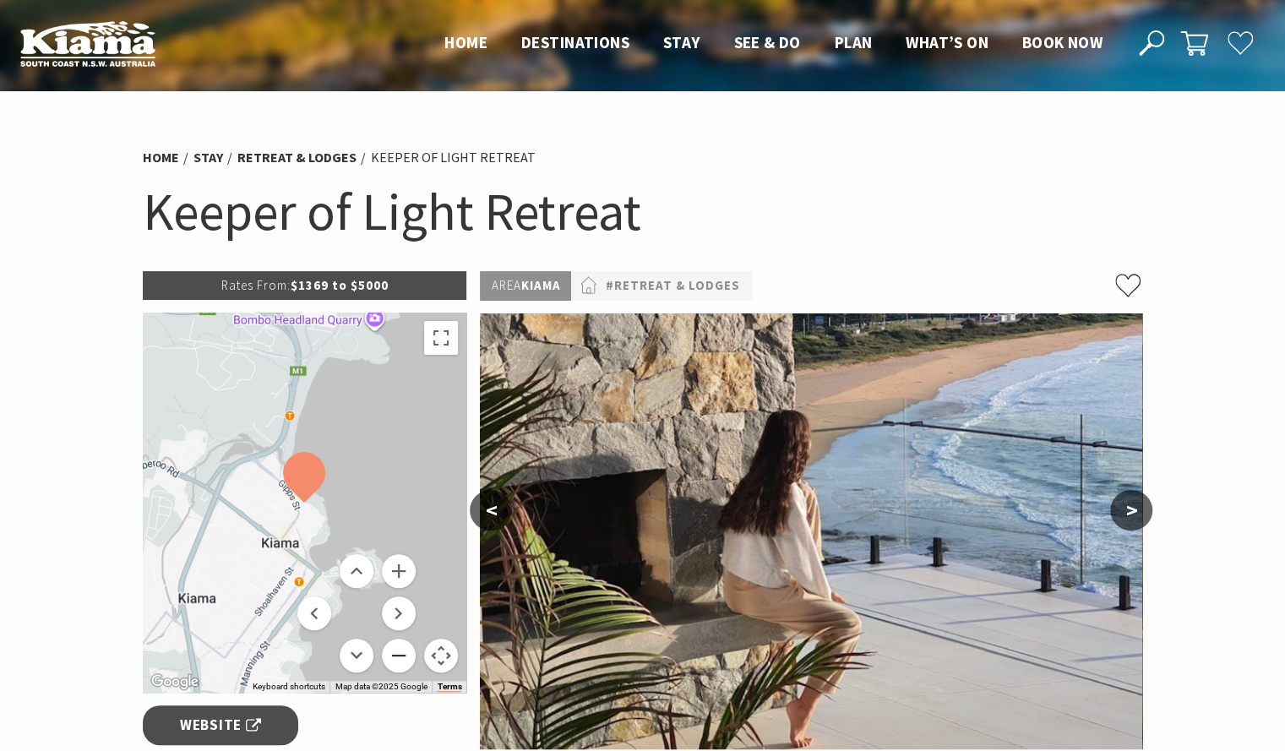
scroll to position [253, 0]
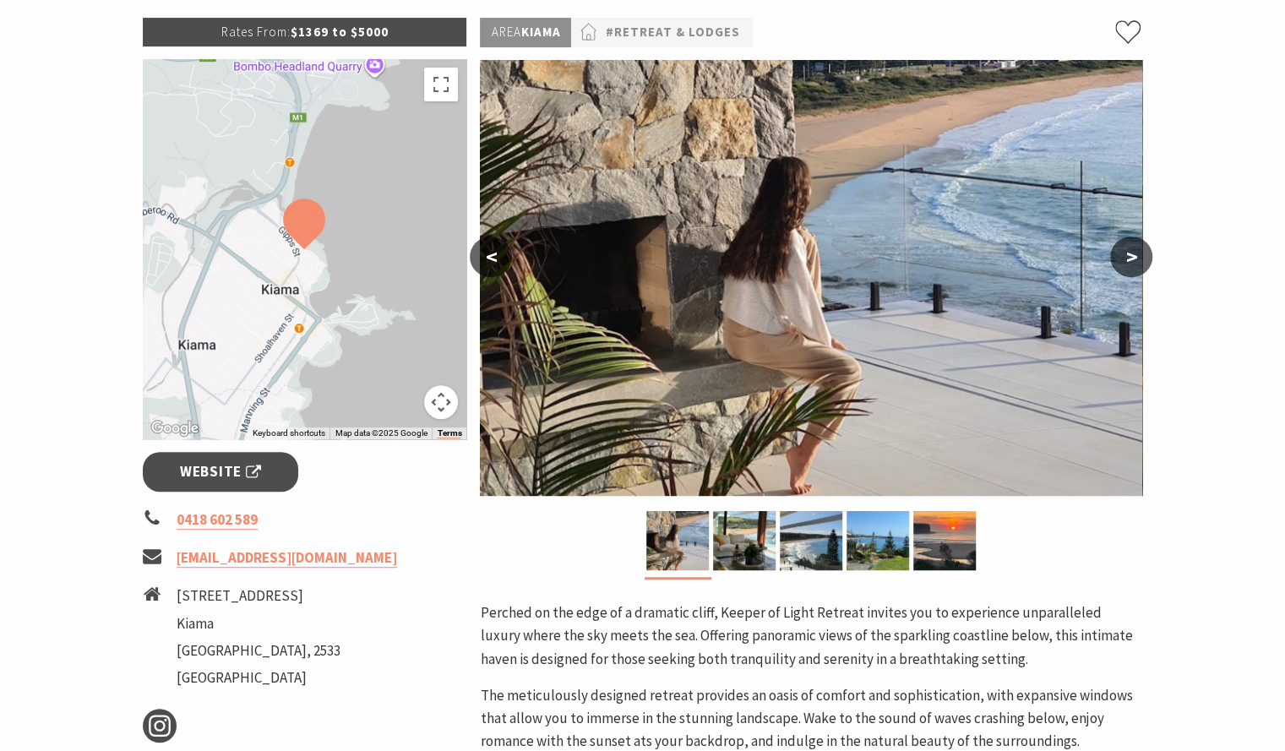
click at [1115, 254] on button ">" at bounding box center [1131, 257] width 42 height 41
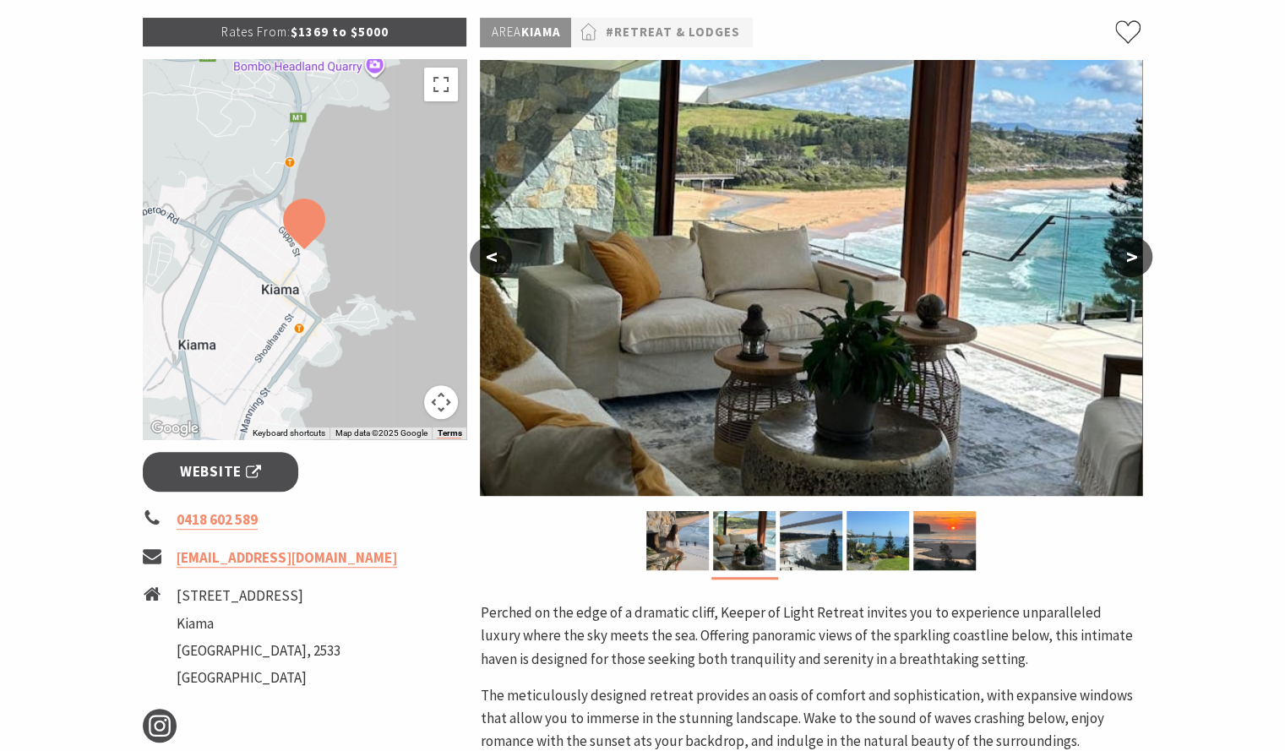
click at [1139, 261] on button ">" at bounding box center [1131, 257] width 42 height 41
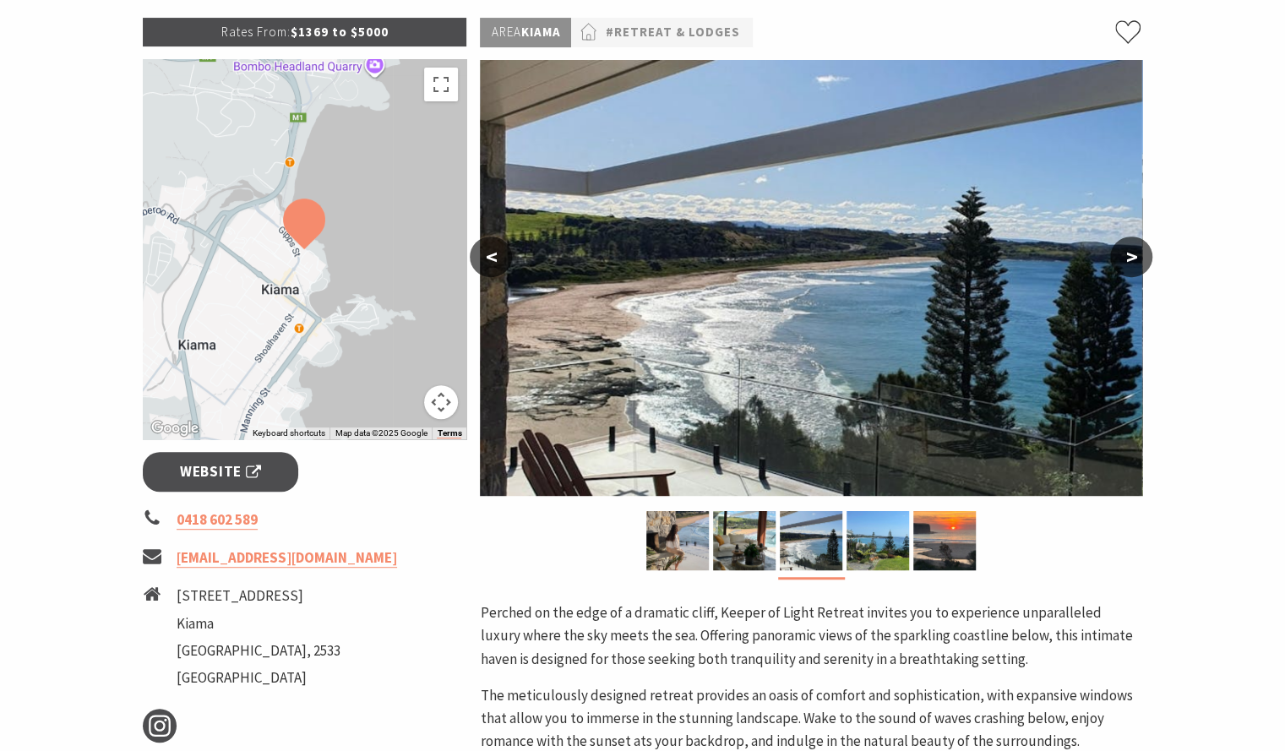
click at [1139, 261] on button ">" at bounding box center [1131, 257] width 42 height 41
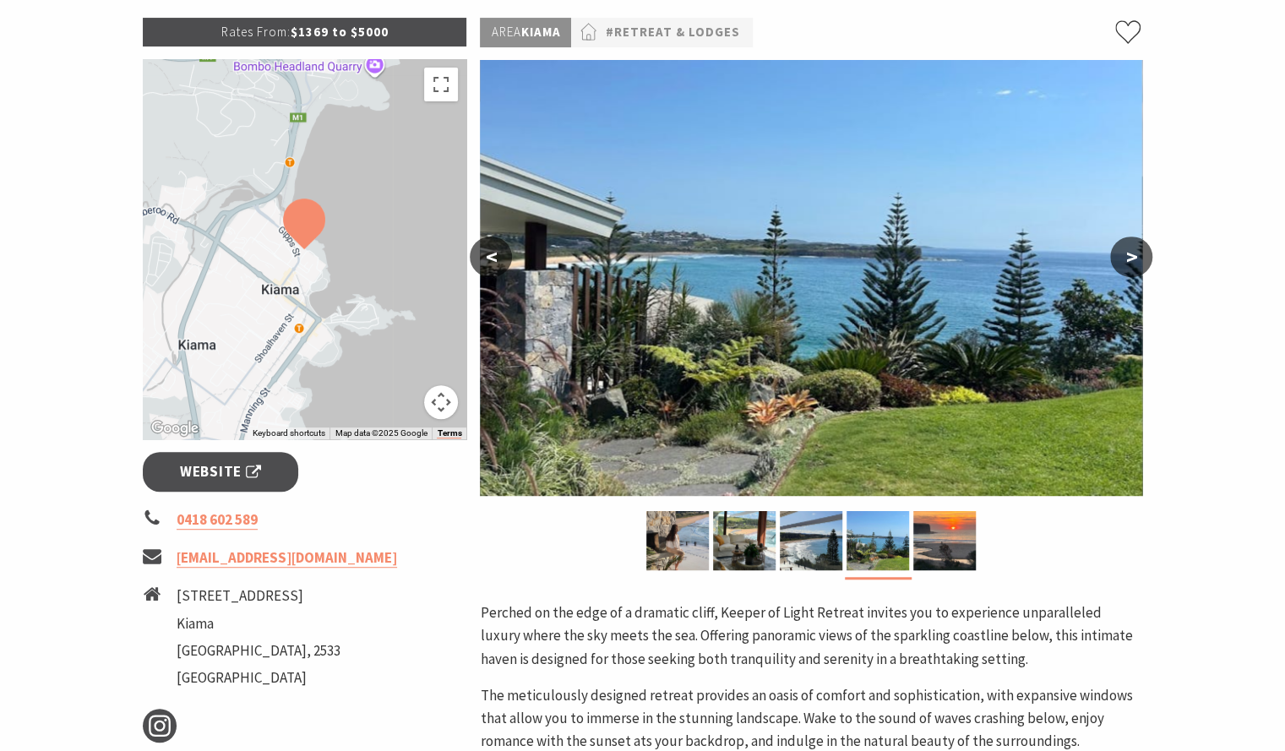
click at [1139, 261] on button ">" at bounding box center [1131, 257] width 42 height 41
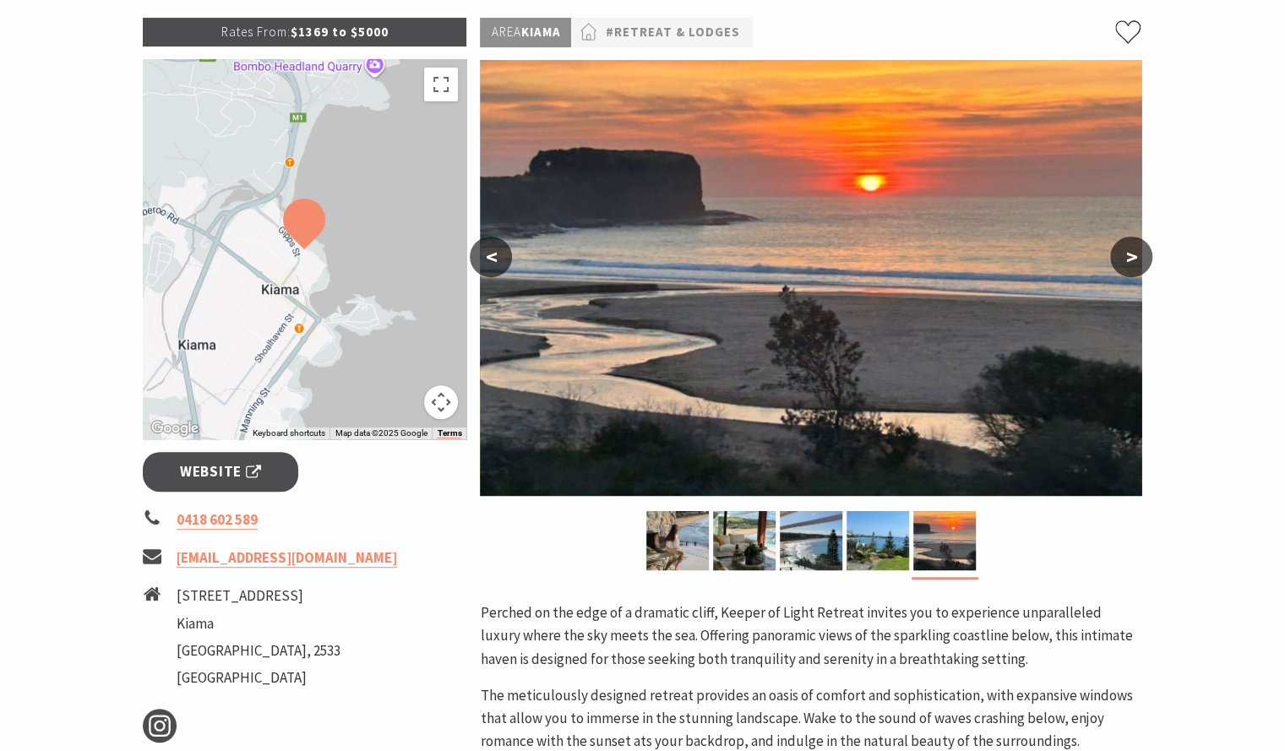
click at [1139, 261] on button ">" at bounding box center [1131, 257] width 42 height 41
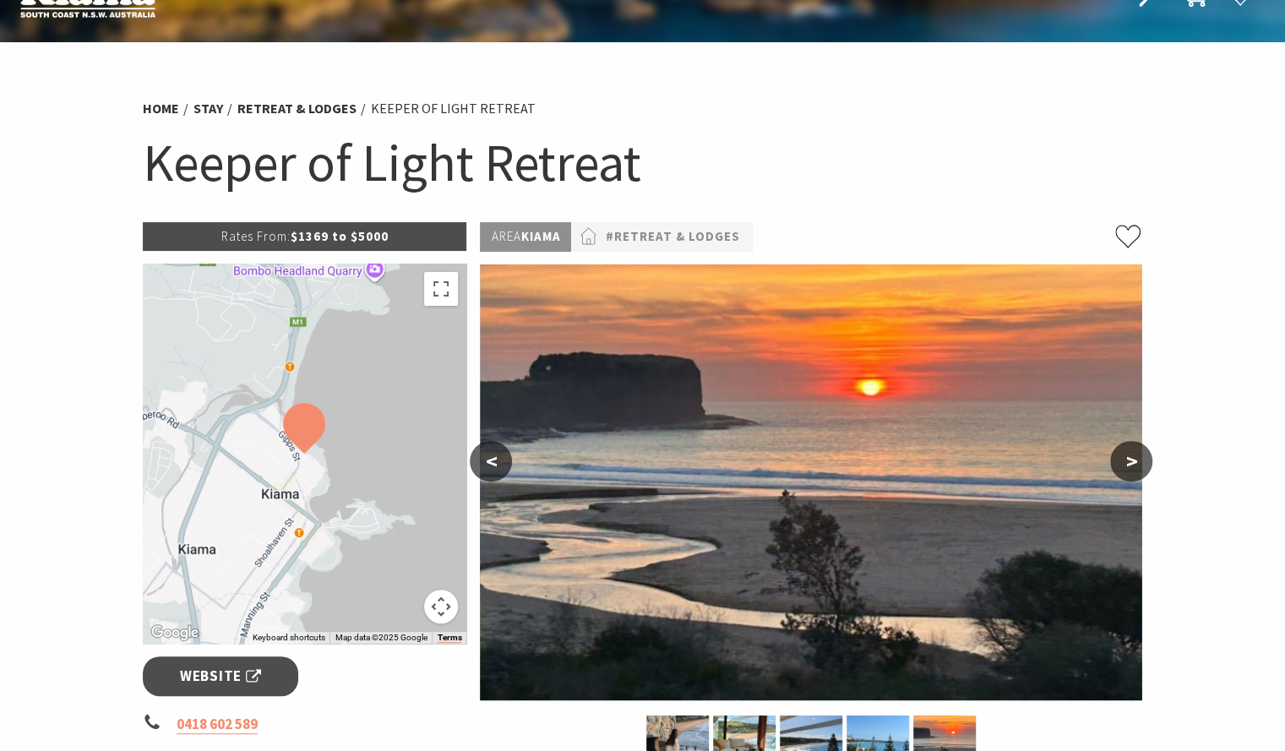
scroll to position [0, 0]
